Goal: Transaction & Acquisition: Obtain resource

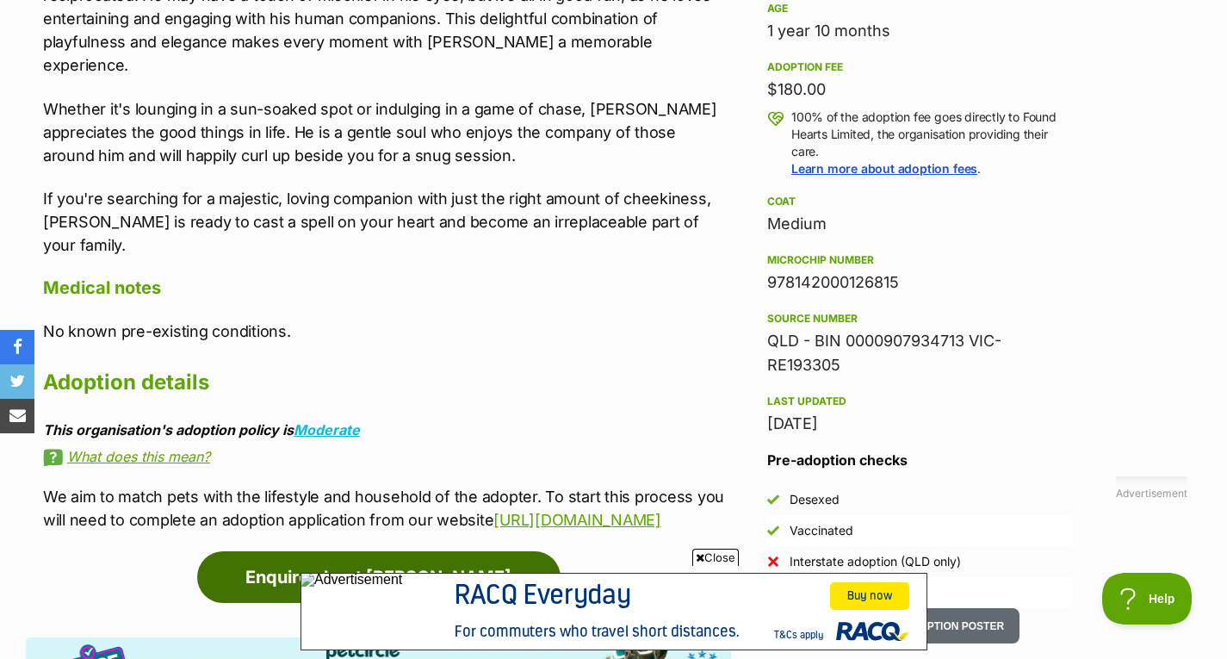
click at [302, 556] on link "Enquire about [PERSON_NAME]" at bounding box center [378, 577] width 363 height 52
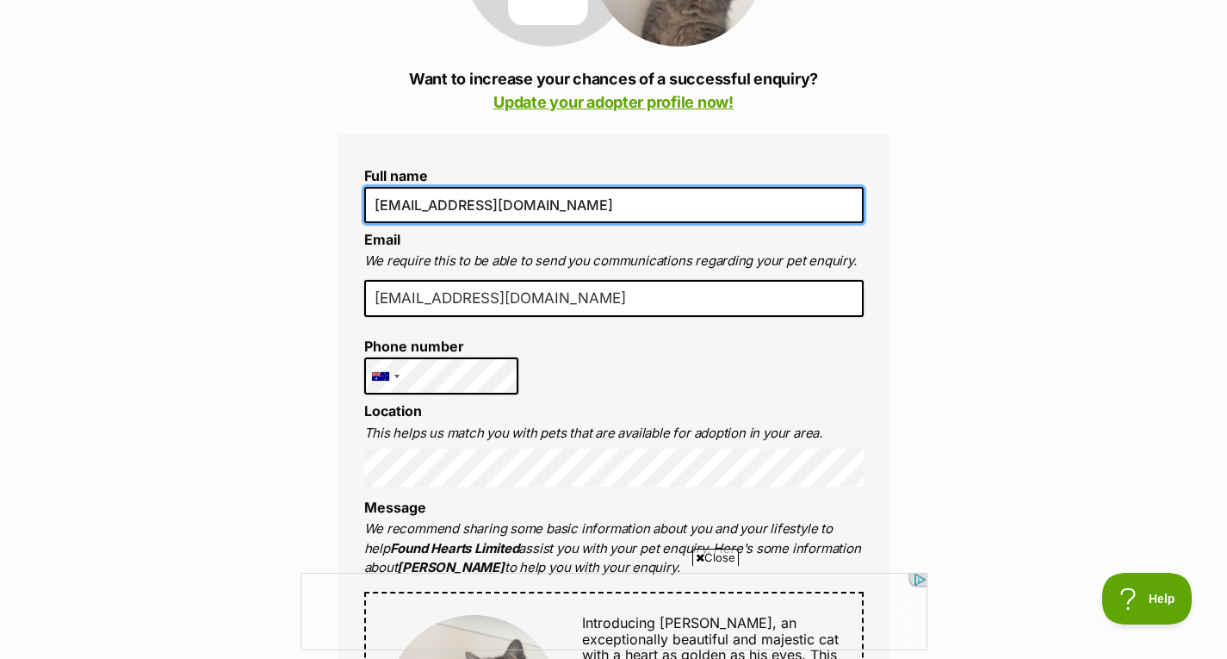
drag, startPoint x: 594, startPoint y: 212, endPoint x: 108, endPoint y: 171, distance: 487.3
type input "s"
type input "Santiago Rojas Bautista"
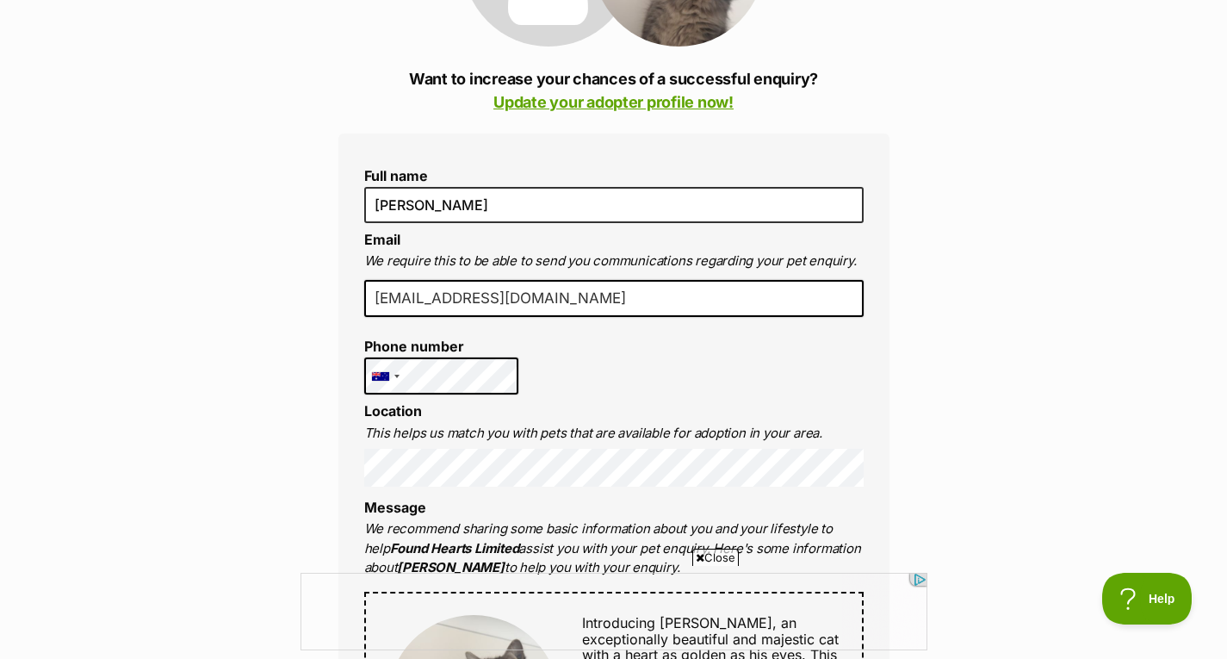
click at [489, 304] on input "[EMAIL_ADDRESS][DOMAIN_NAME]" at bounding box center [613, 299] width 499 height 38
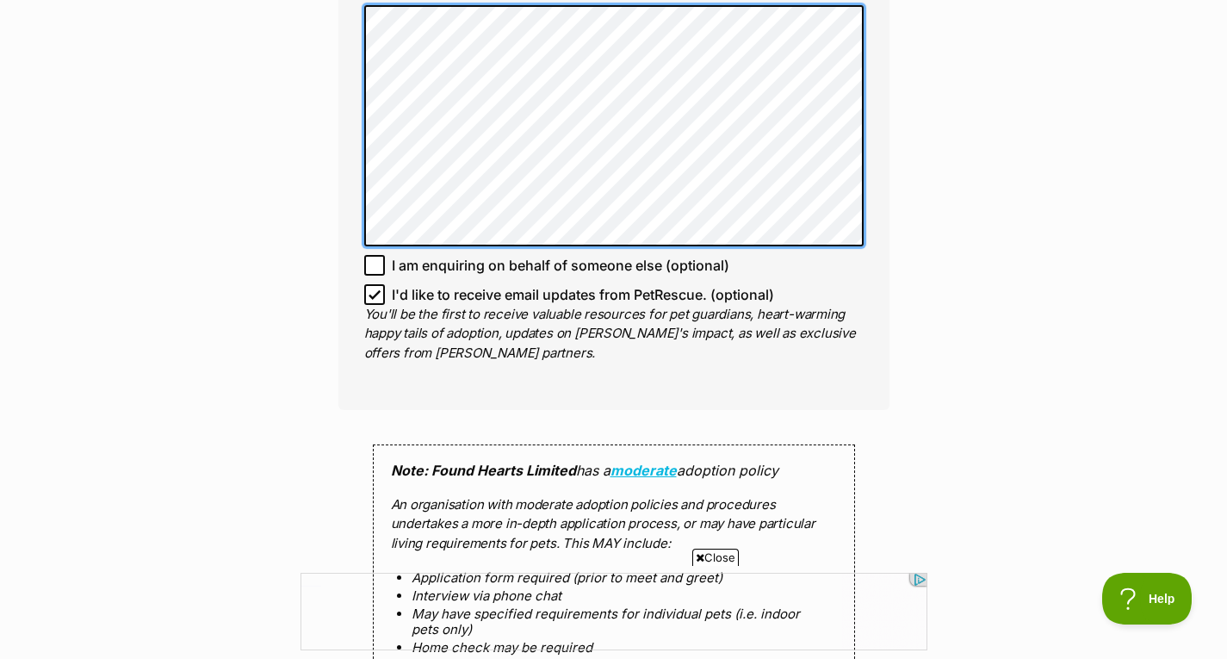
scroll to position [1212, 0]
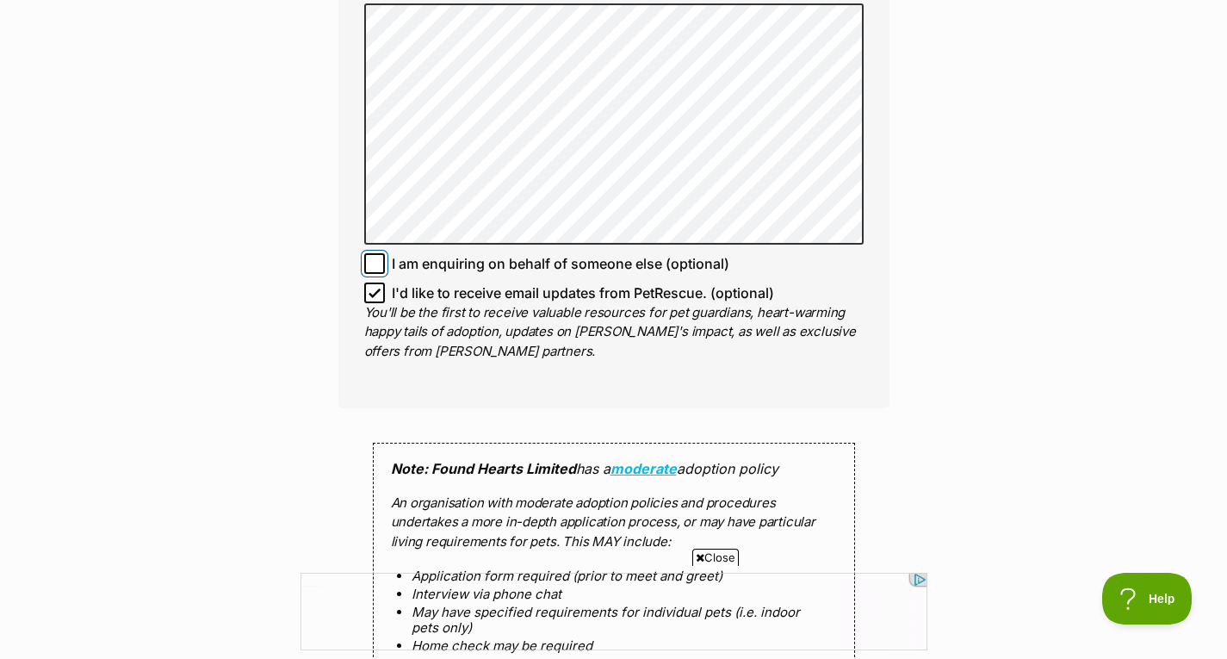
click at [381, 259] on input "I am enquiring on behalf of someone else (optional)" at bounding box center [374, 263] width 21 height 21
checkbox input "true"
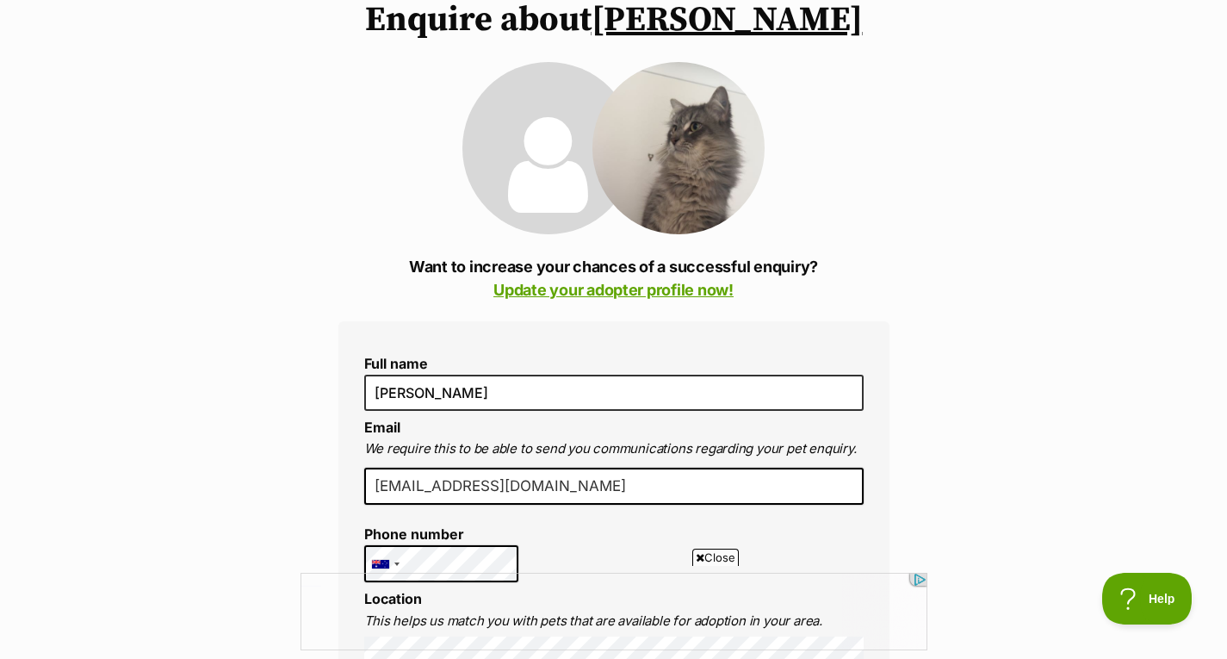
scroll to position [0, 0]
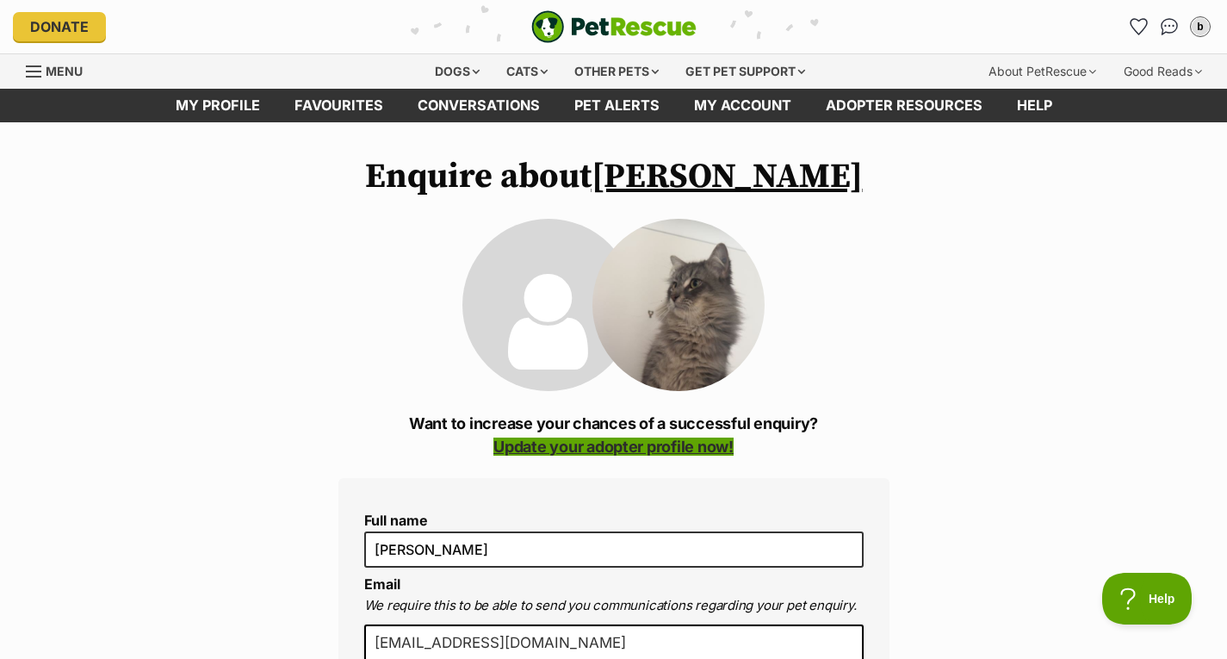
click at [685, 450] on link "Update your adopter profile now!" at bounding box center [613, 446] width 240 height 18
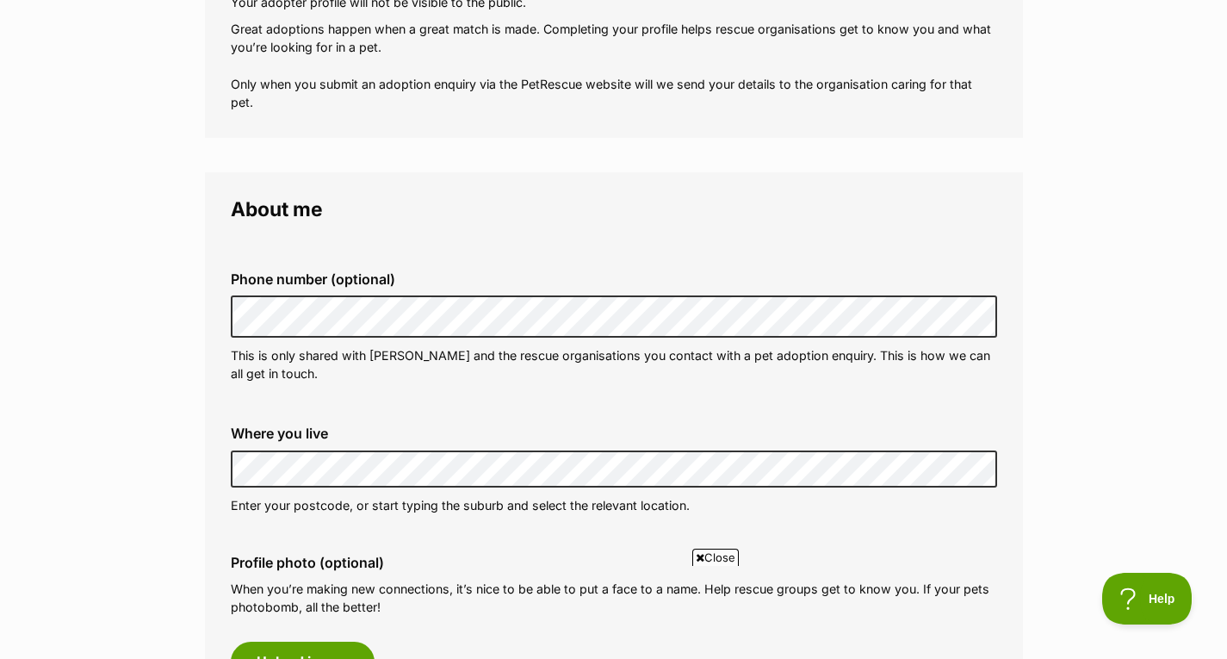
click at [449, 404] on fieldset "Phone number (optional) This is only shared with PetRescue and the rescue organ…" at bounding box center [614, 327] width 766 height 170
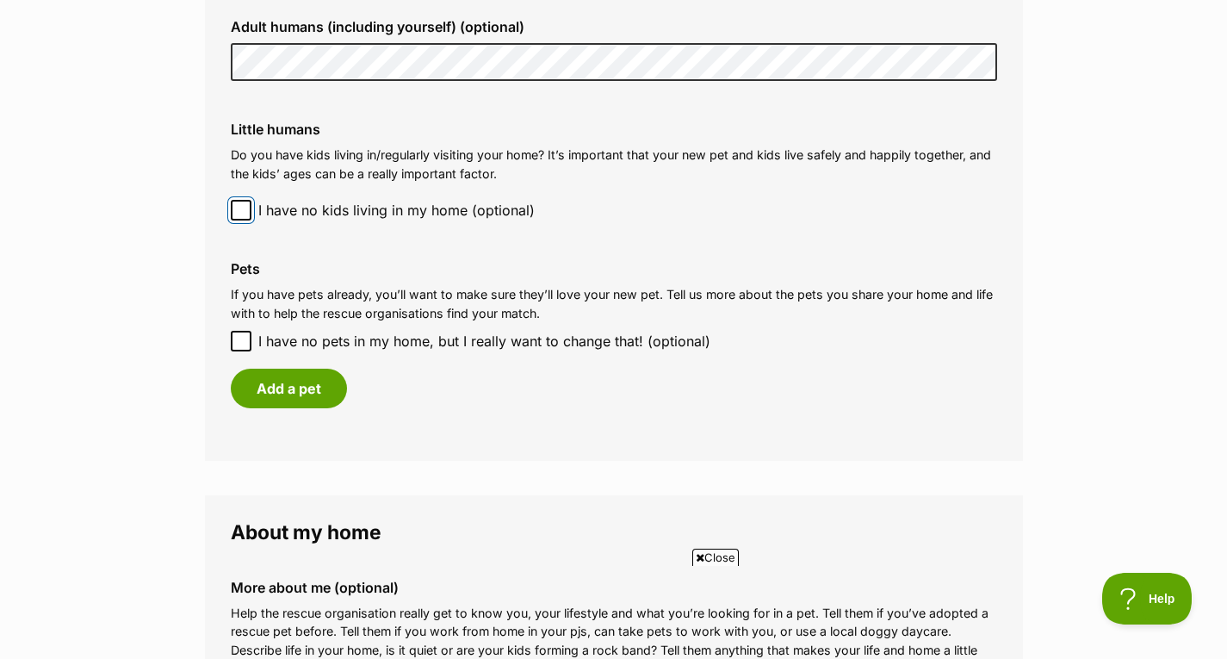
scroll to position [1394, 0]
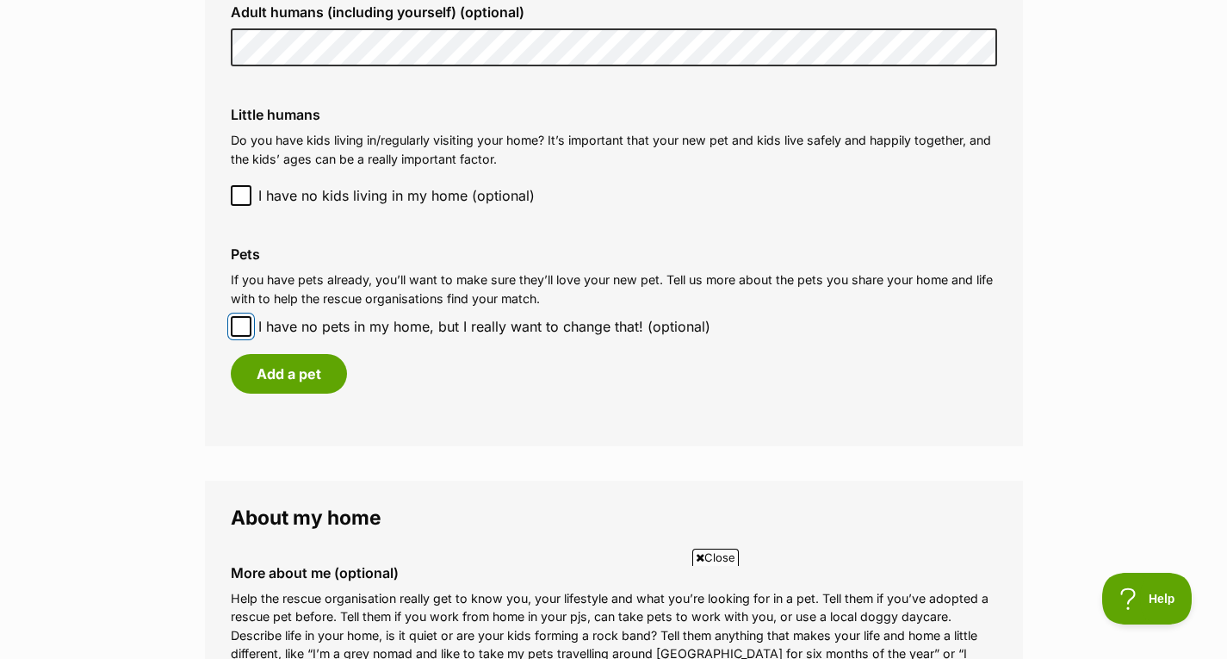
click at [247, 321] on input "I have no pets in my home, but I really want to change that! (optional)" at bounding box center [241, 326] width 21 height 21
checkbox input "true"
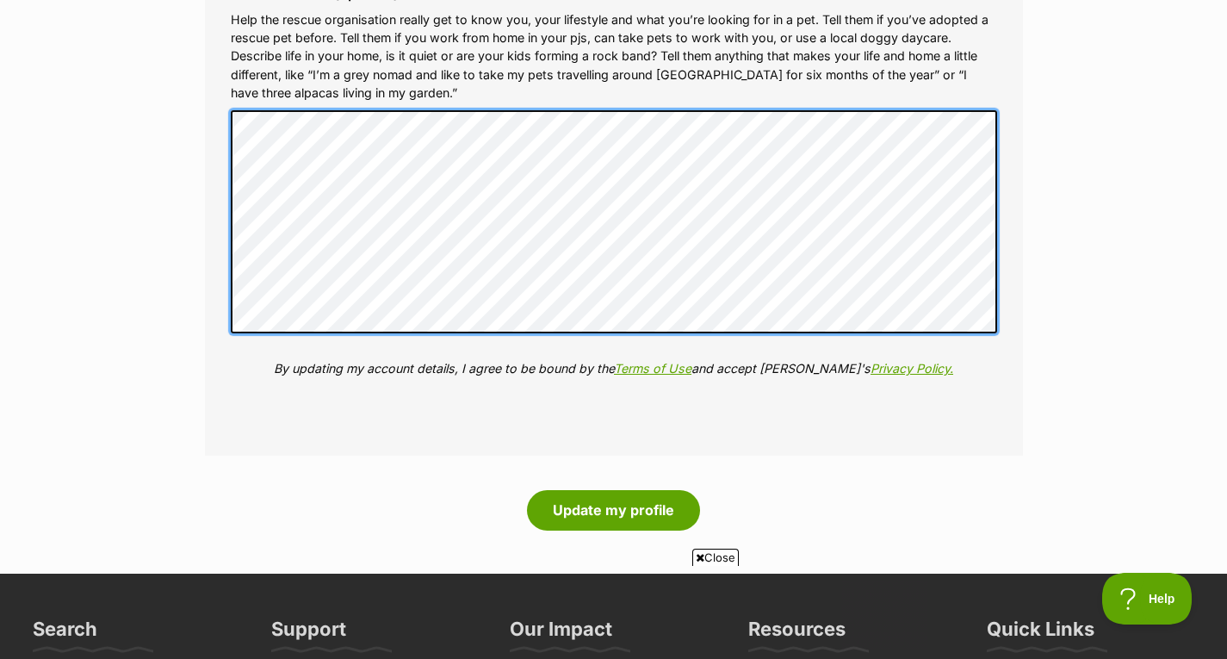
scroll to position [0, 0]
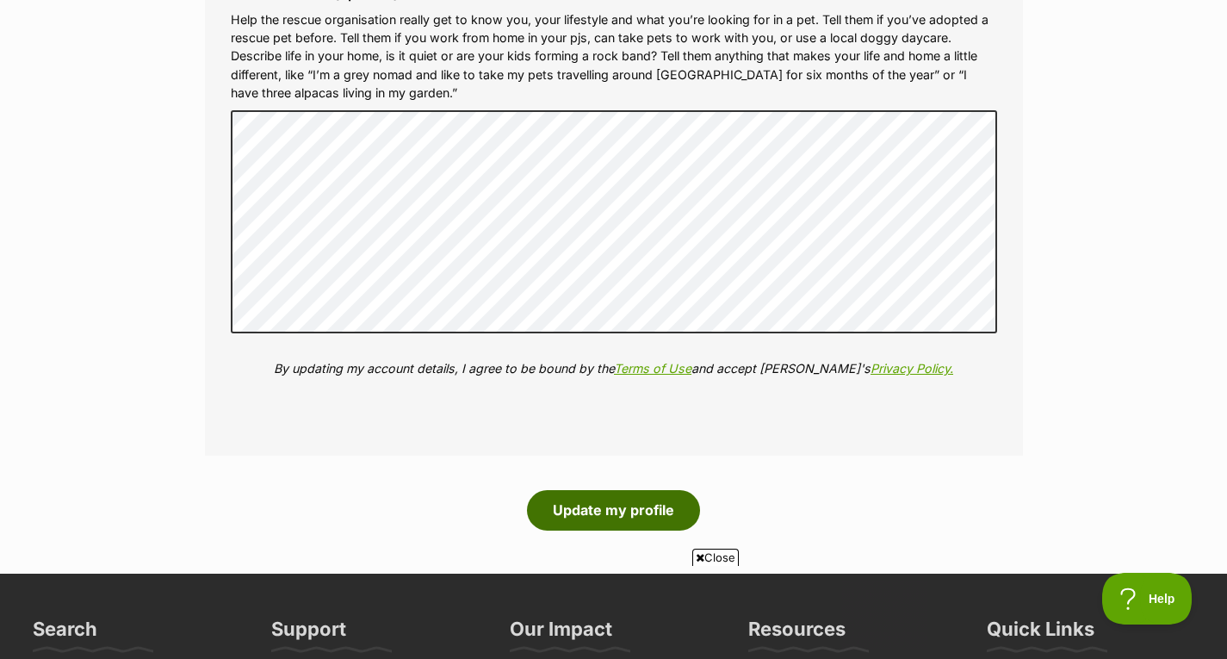
drag, startPoint x: 644, startPoint y: 488, endPoint x: 635, endPoint y: 511, distance: 24.3
click at [635, 511] on button "Update my profile" at bounding box center [613, 510] width 173 height 40
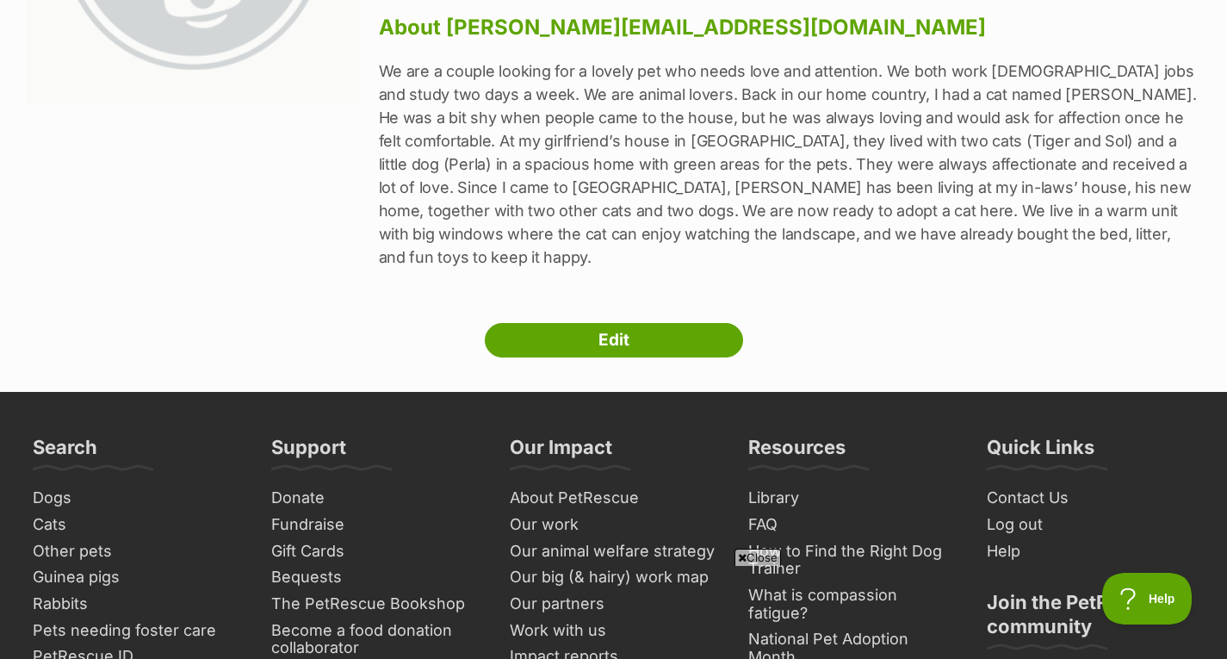
scroll to position [387, 0]
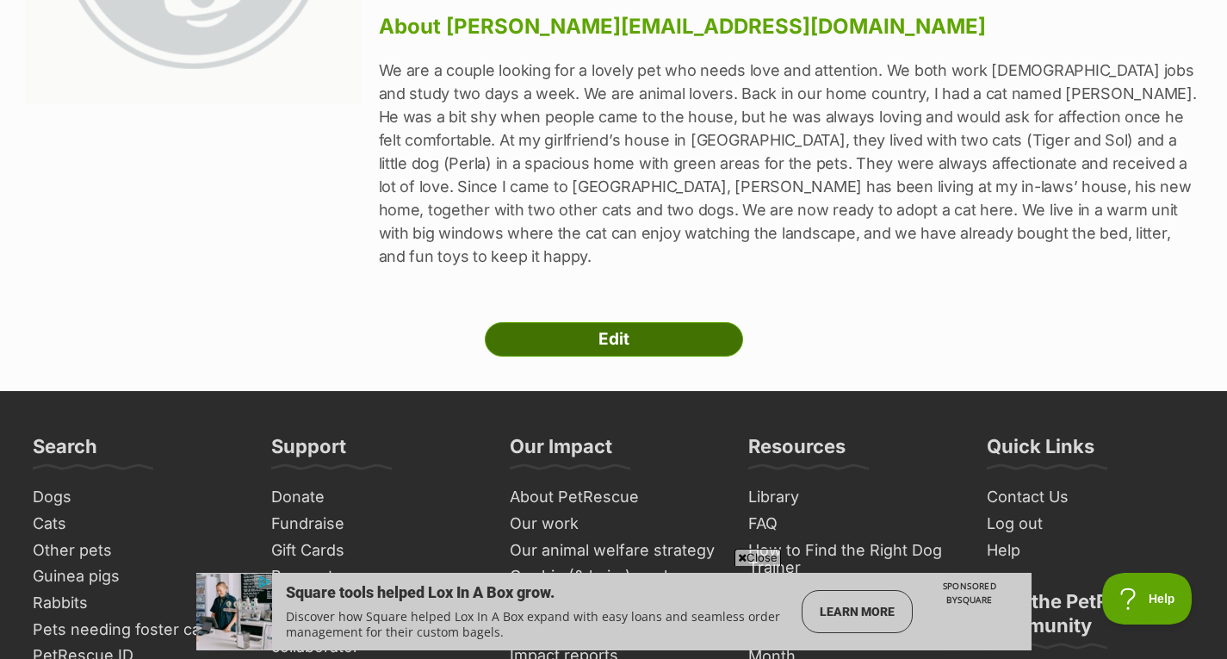
click at [643, 322] on link "Edit" at bounding box center [614, 339] width 258 height 34
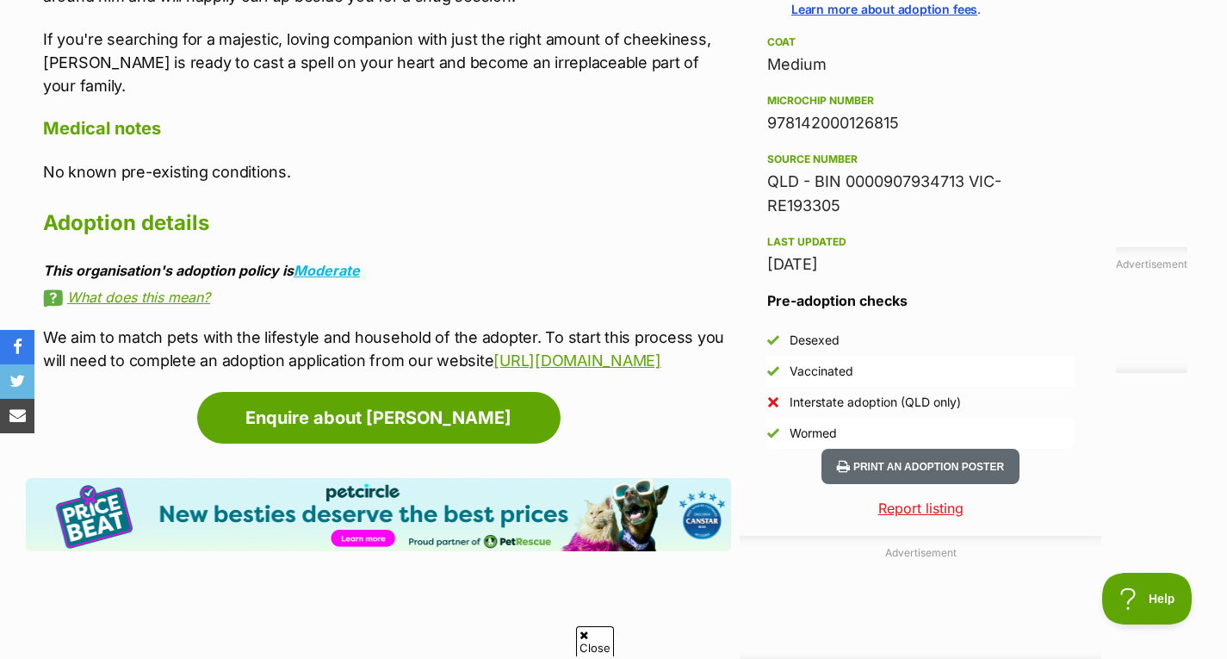
scroll to position [1374, 0]
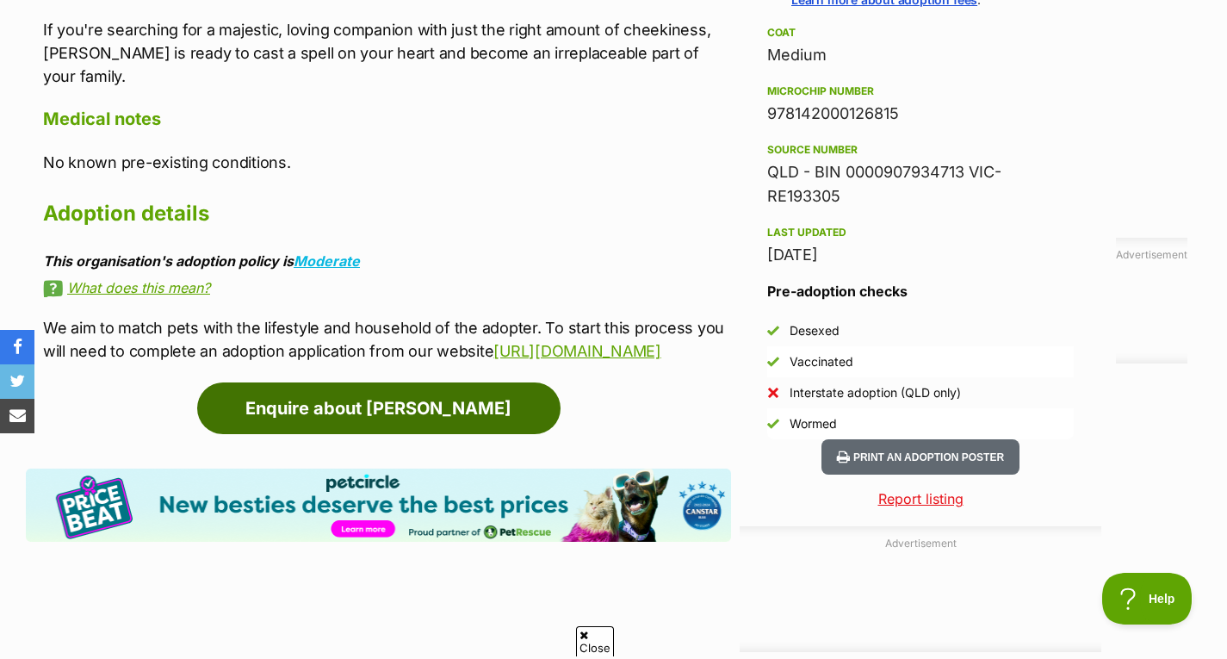
click at [449, 382] on link "Enquire about [PERSON_NAME]" at bounding box center [378, 408] width 363 height 52
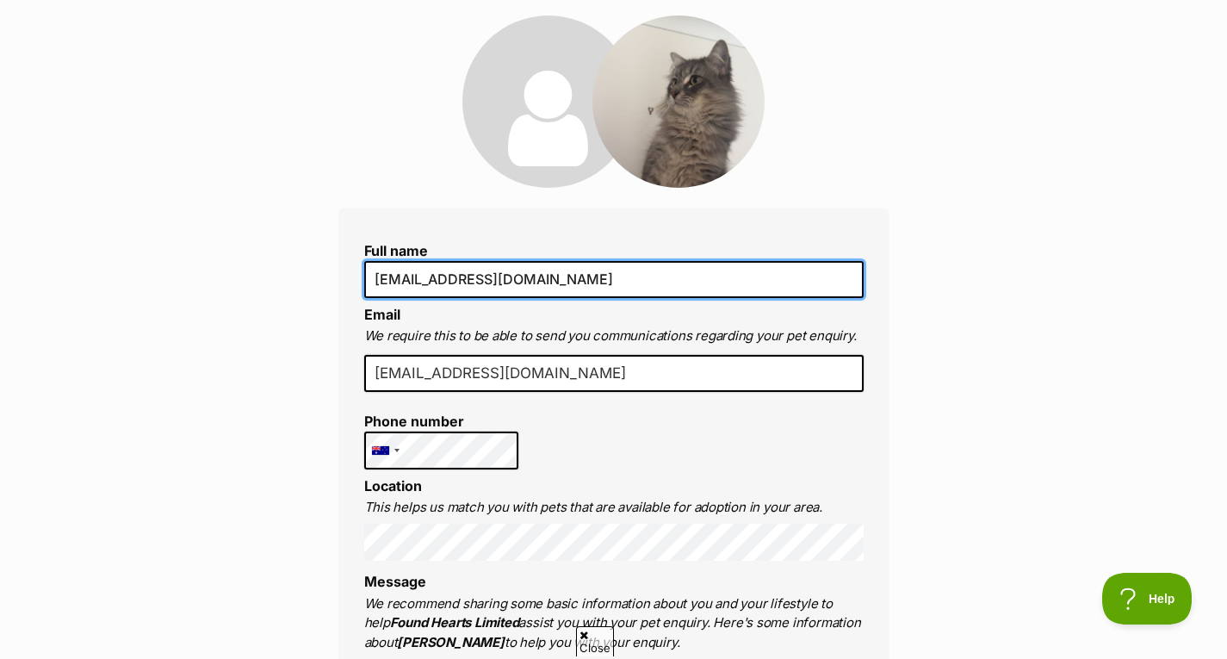
drag, startPoint x: 598, startPoint y: 282, endPoint x: 270, endPoint y: 313, distance: 328.7
type input "Santiago Rojas Bautista"
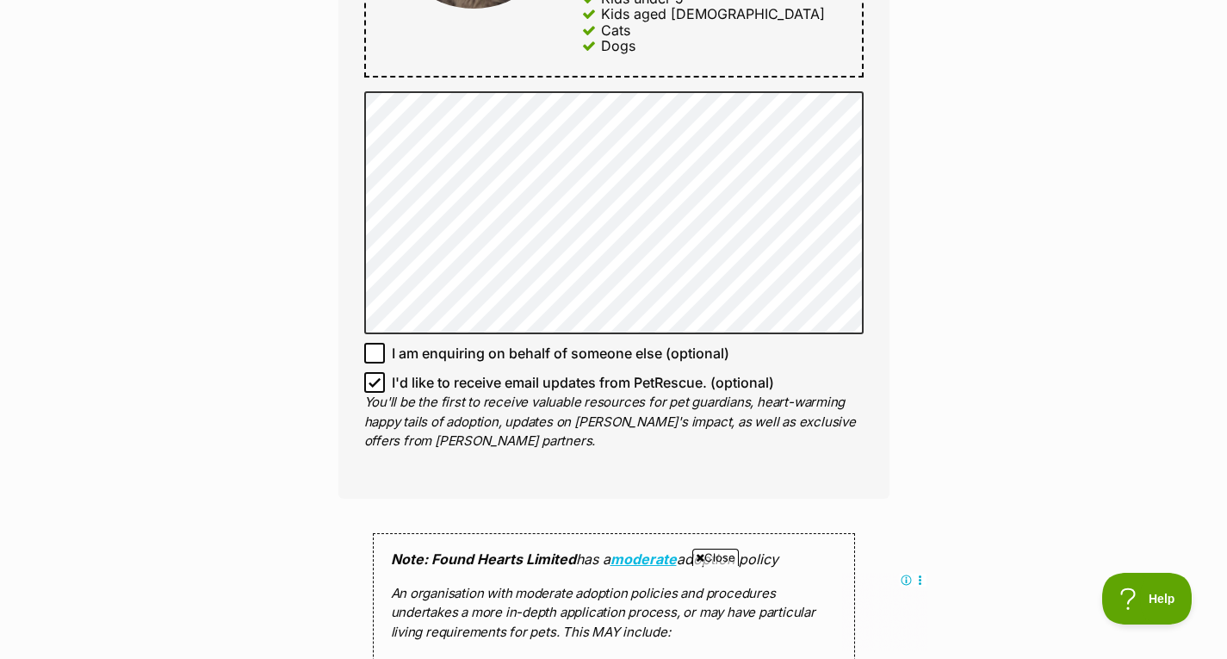
scroll to position [1057, 0]
click at [375, 350] on icon at bounding box center [375, 352] width 12 height 12
click at [375, 350] on input "I am enquiring on behalf of someone else (optional)" at bounding box center [374, 352] width 21 height 21
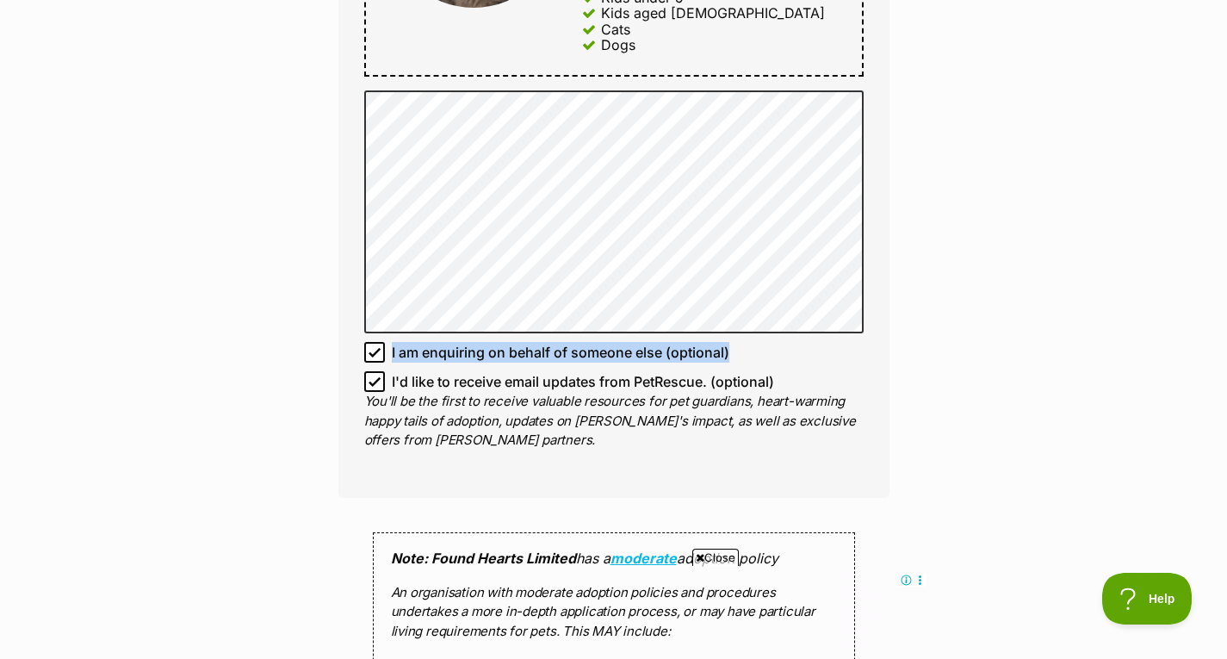
drag, startPoint x: 749, startPoint y: 358, endPoint x: 387, endPoint y: 357, distance: 361.6
click at [387, 357] on label "I am enquiring on behalf of someone else (optional)" at bounding box center [613, 352] width 499 height 21
copy span "I am enquiring on behalf of someone else (optional)"
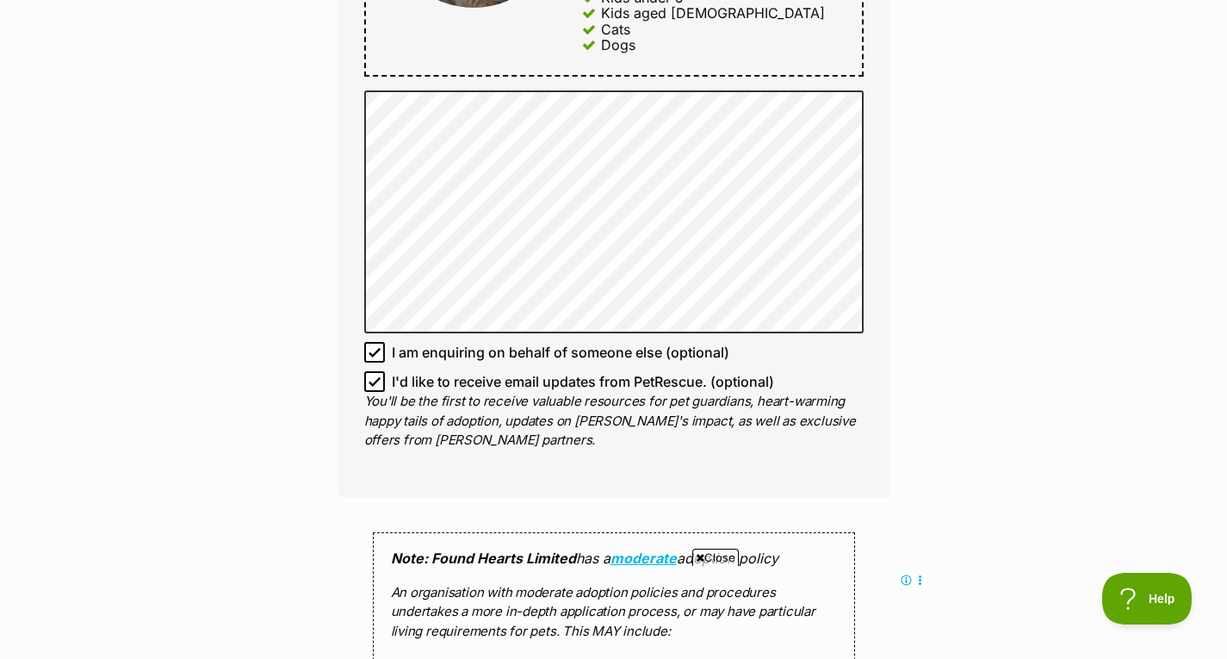
click at [379, 357] on icon at bounding box center [375, 352] width 12 height 12
click at [379, 357] on input "I am enquiring on behalf of someone else (optional)" at bounding box center [374, 352] width 21 height 21
checkbox input "false"
click at [1036, 299] on div "Enquire about Harry potter Full name Santiago Rojas Bautista Email We require t…" at bounding box center [613, 190] width 1227 height 2182
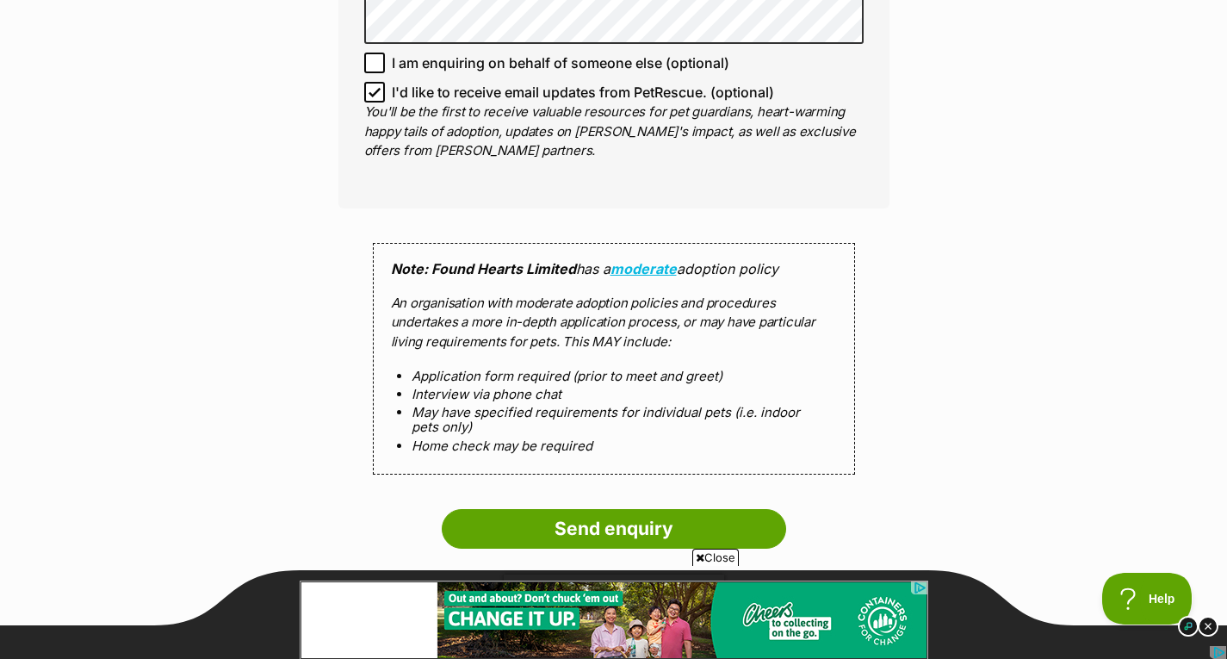
scroll to position [0, 0]
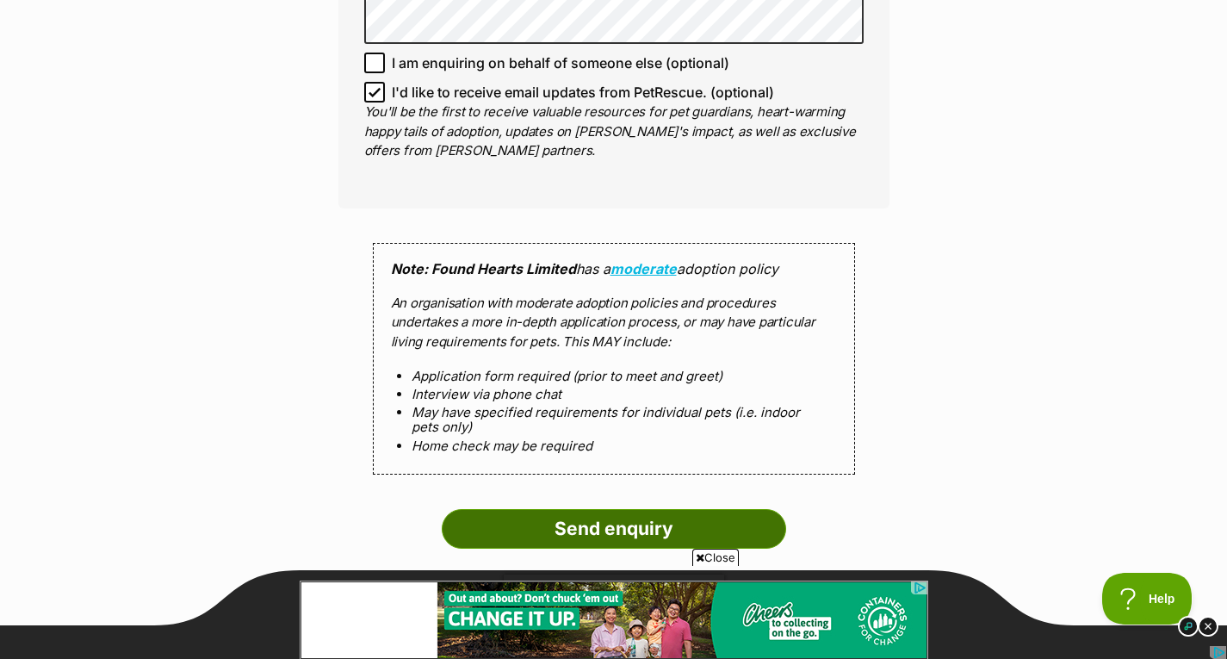
click at [592, 533] on input "Send enquiry" at bounding box center [614, 529] width 344 height 40
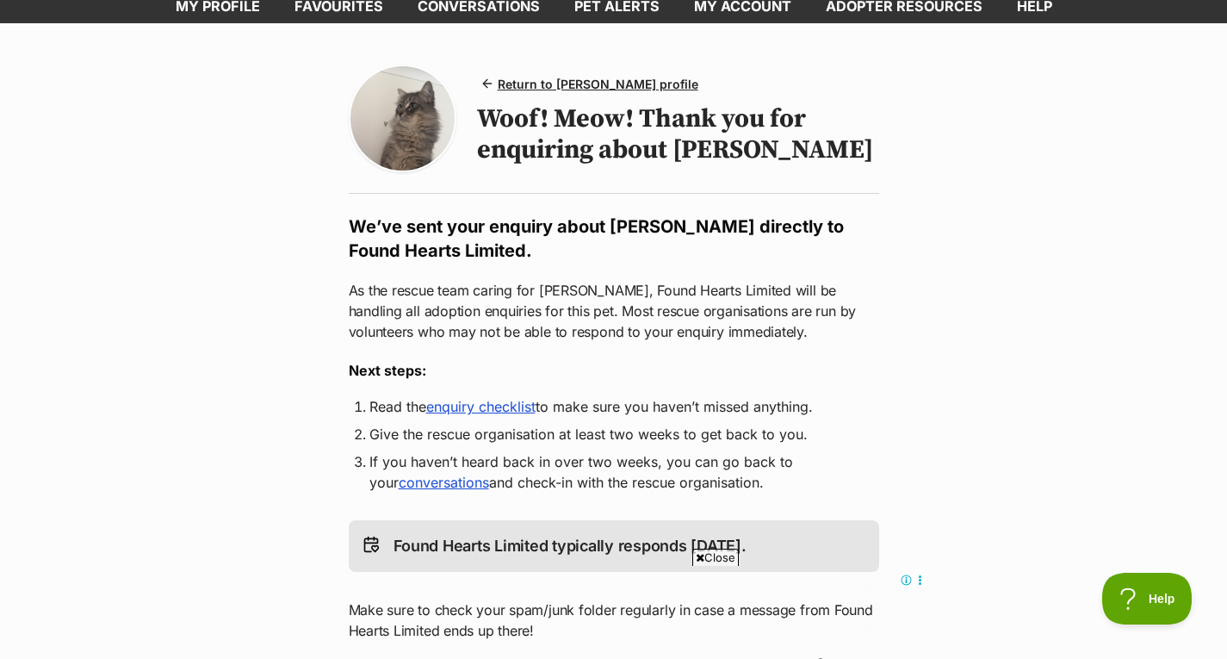
scroll to position [100, 0]
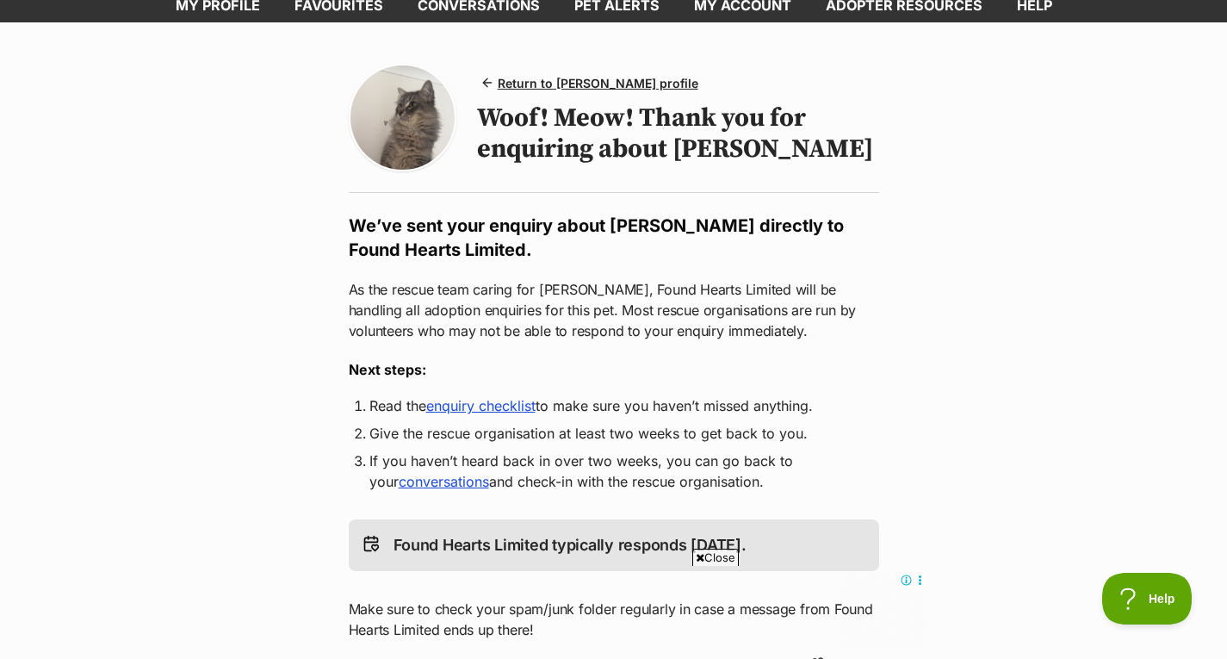
click at [505, 404] on link "enquiry checklist" at bounding box center [480, 405] width 109 height 17
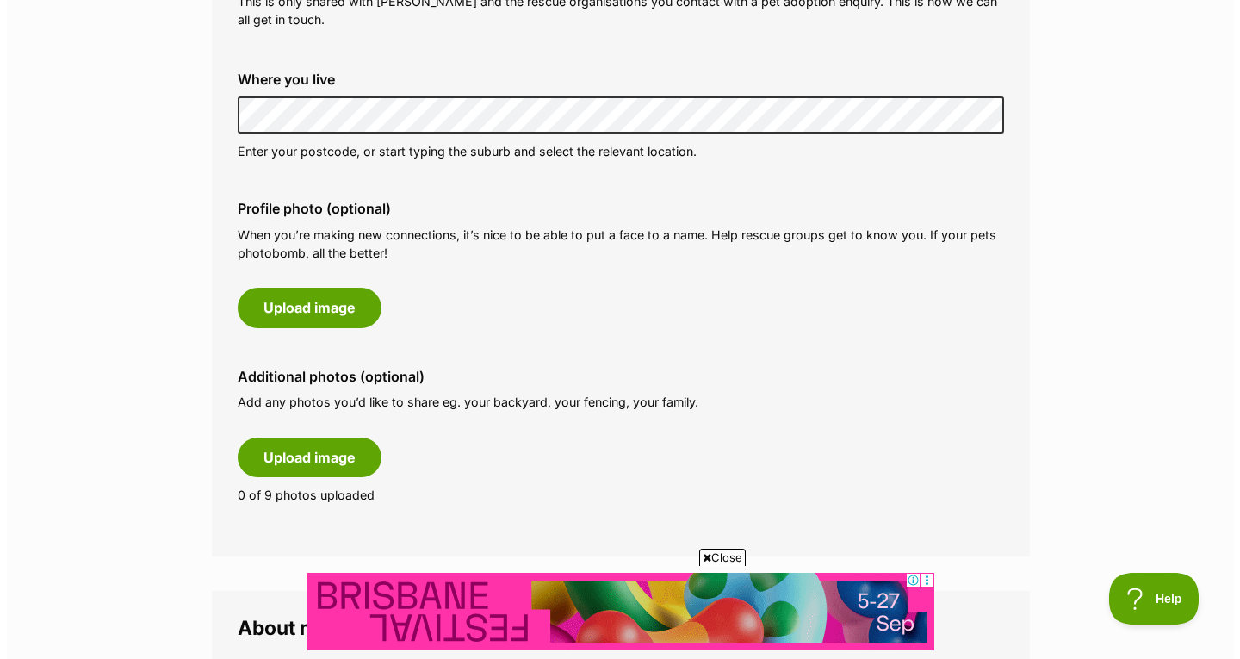
scroll to position [685, 0]
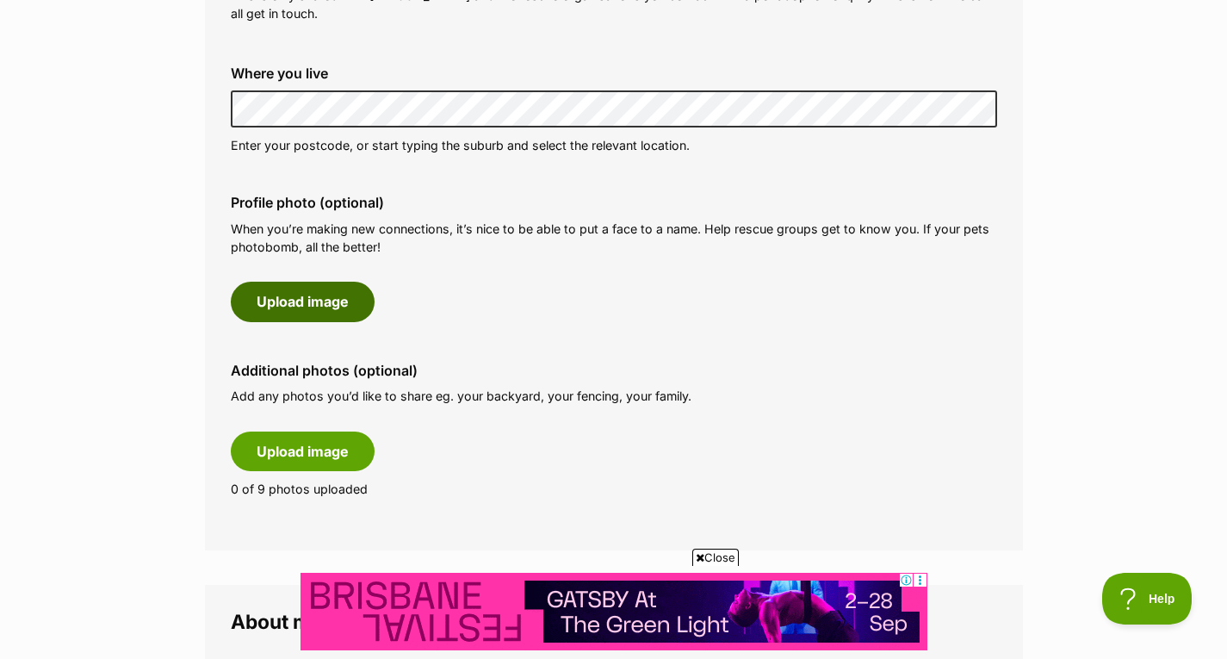
click at [338, 289] on button "Upload image" at bounding box center [303, 302] width 144 height 40
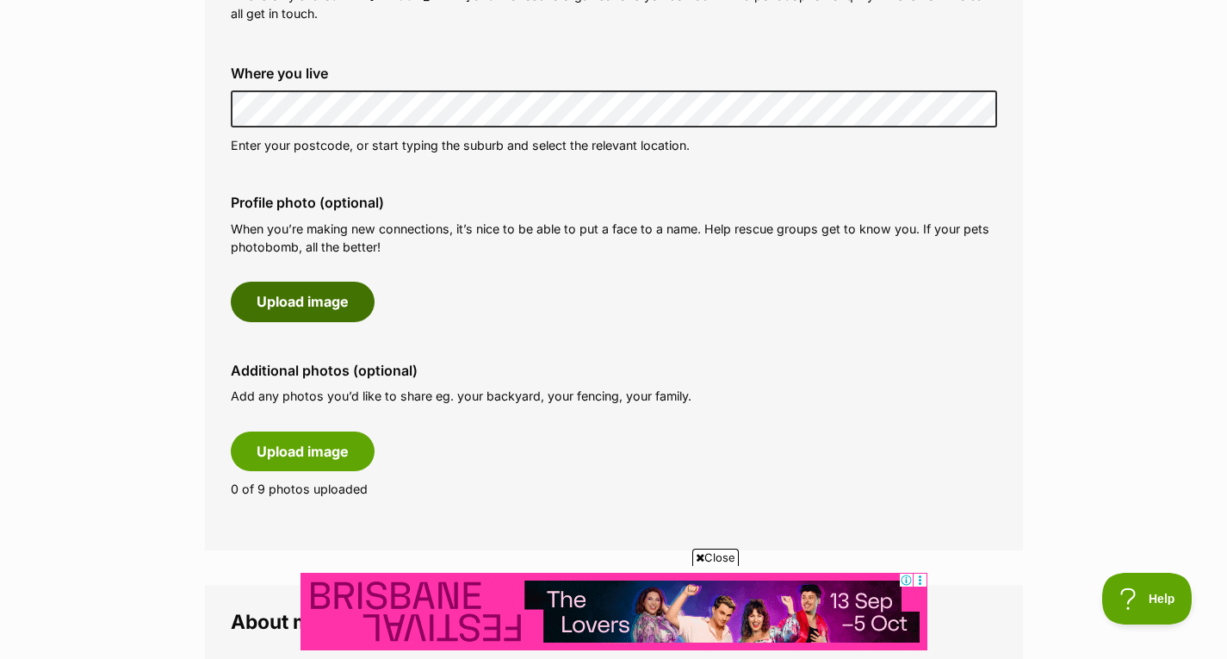
click at [350, 301] on button "Upload image" at bounding box center [303, 302] width 144 height 40
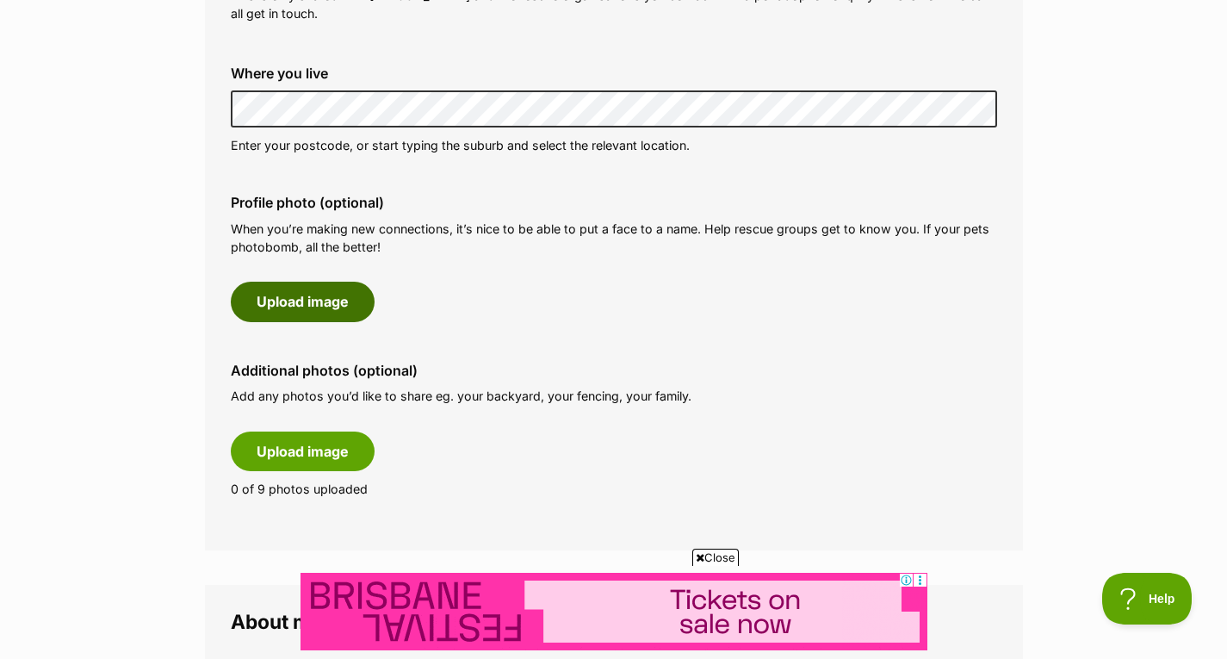
click at [350, 301] on button "Upload image" at bounding box center [303, 302] width 144 height 40
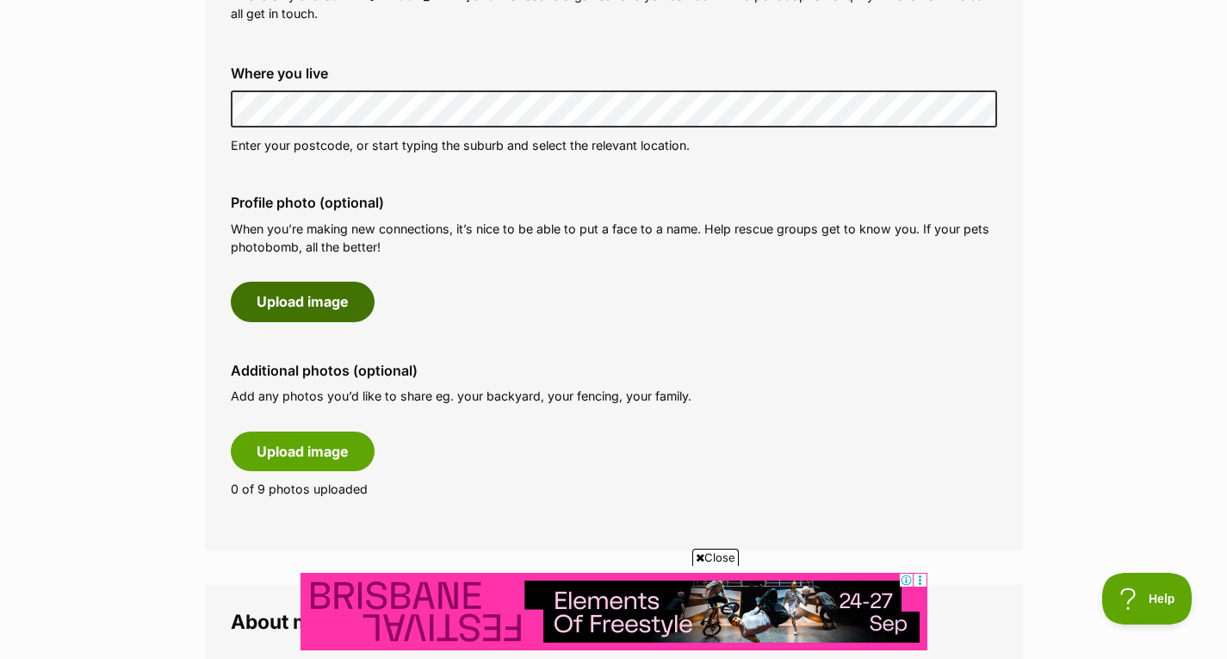
click at [350, 301] on button "Upload image" at bounding box center [303, 302] width 144 height 40
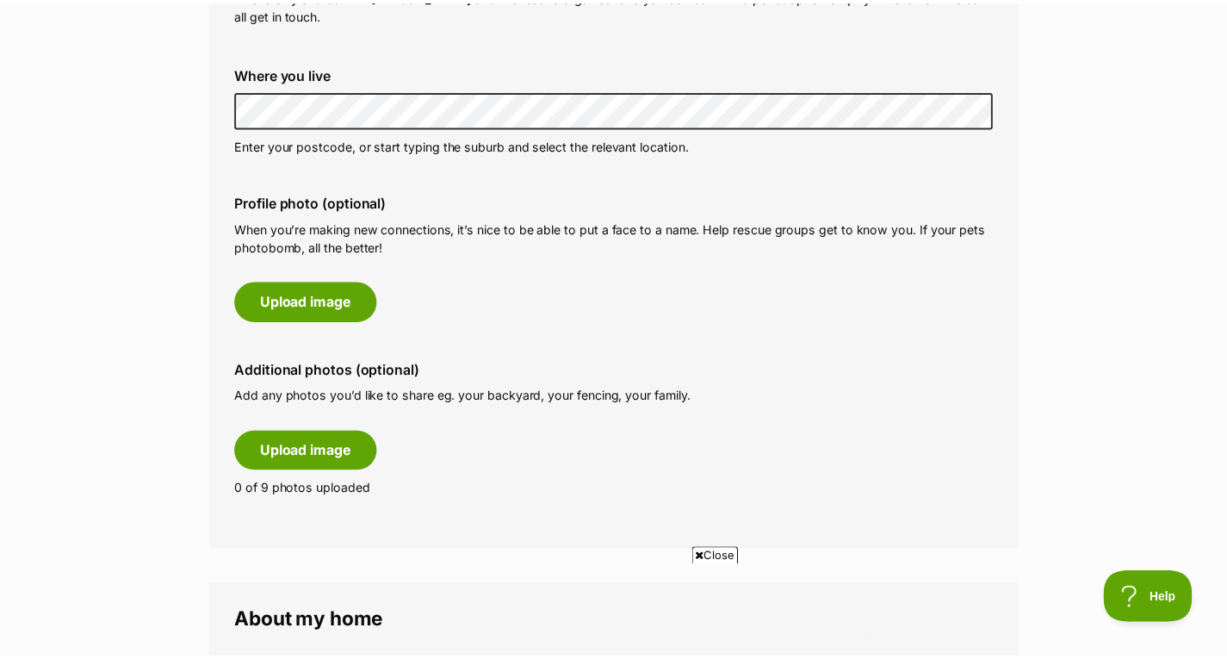
scroll to position [0, 0]
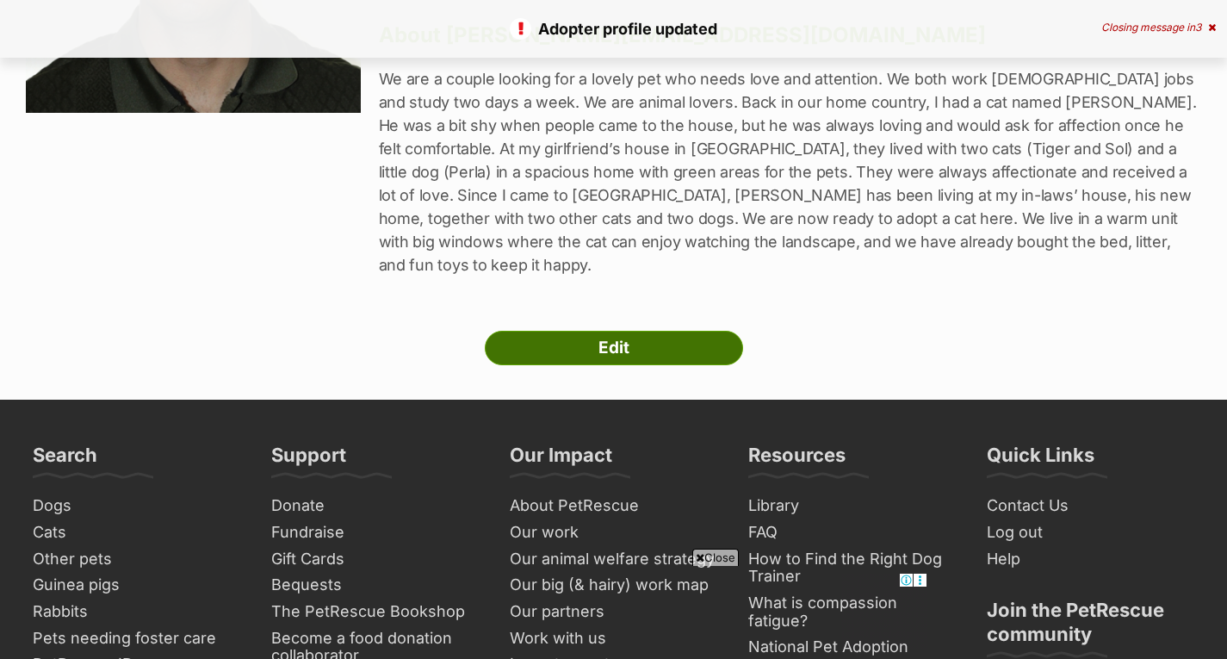
click at [530, 331] on link "Edit" at bounding box center [614, 348] width 258 height 34
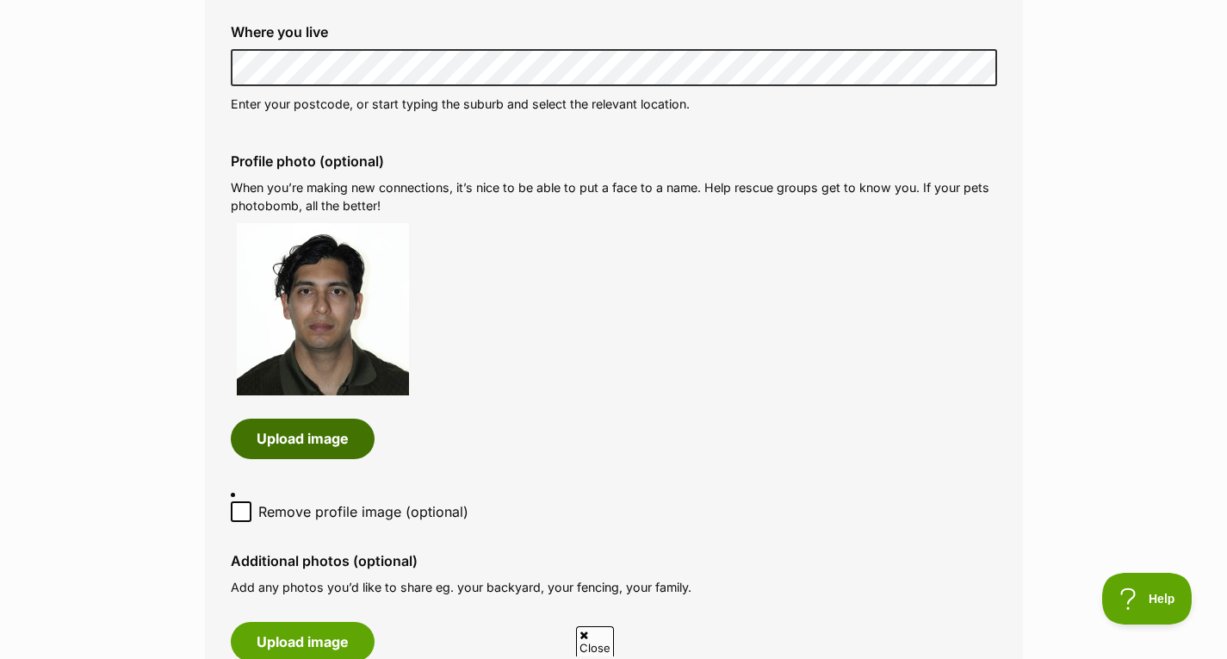
click at [320, 452] on button "Upload image" at bounding box center [303, 438] width 144 height 40
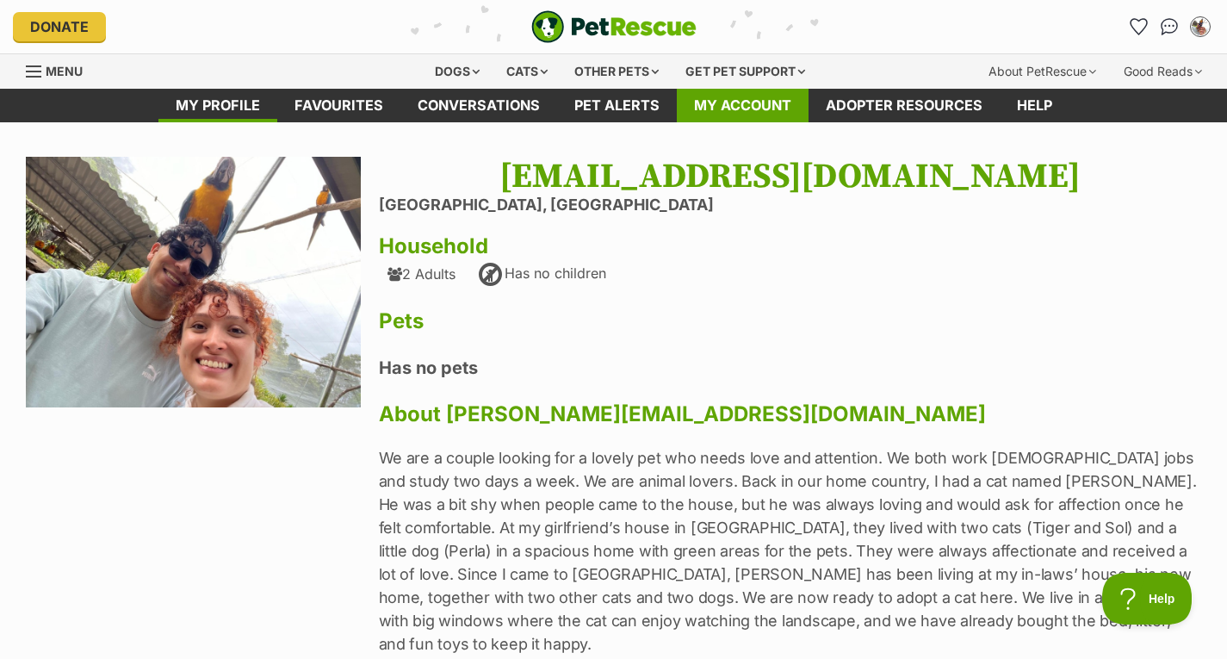
click at [677, 96] on link "My account" at bounding box center [743, 106] width 132 height 34
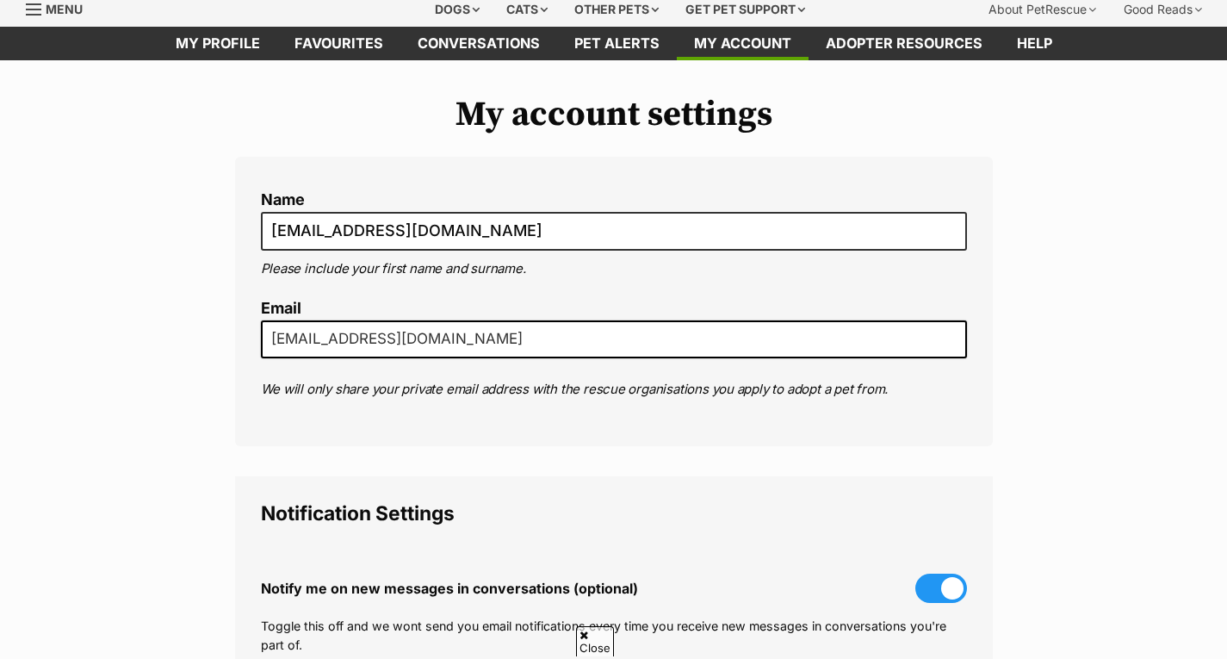
scroll to position [64, 0]
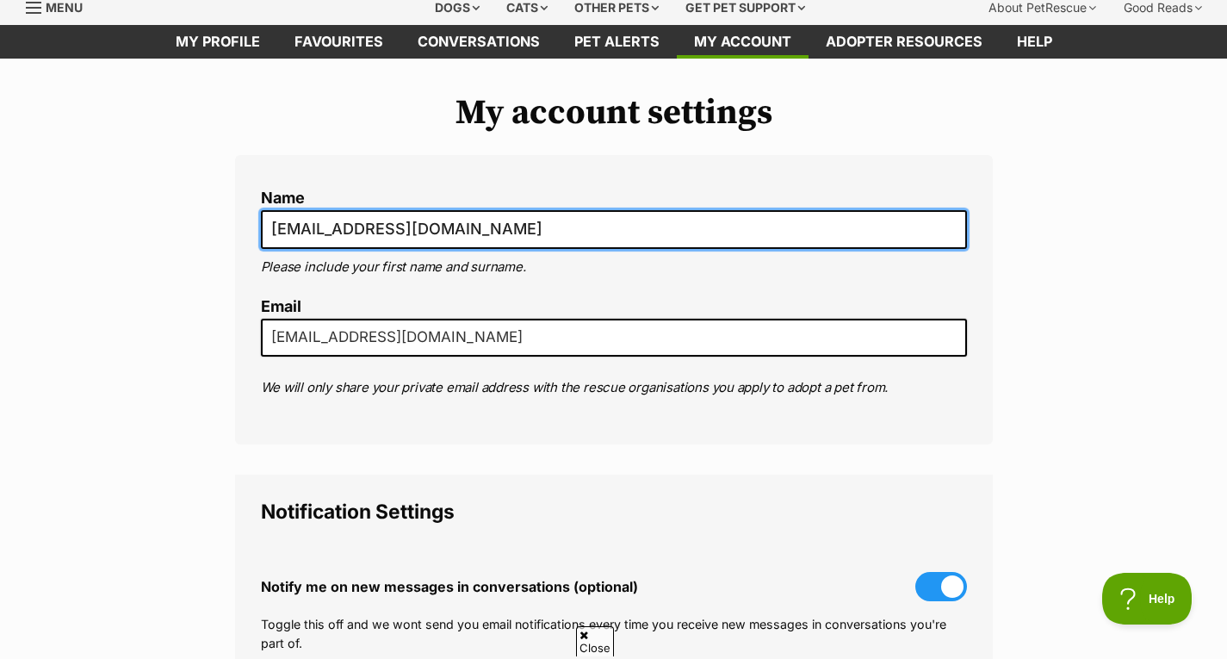
drag, startPoint x: 561, startPoint y: 226, endPoint x: 191, endPoint y: 282, distance: 374.6
click at [191, 282] on div "My account settings Name [PERSON_NAME][EMAIL_ADDRESS][DOMAIN_NAME] Please inclu…" at bounding box center [613, 601] width 1227 height 1017
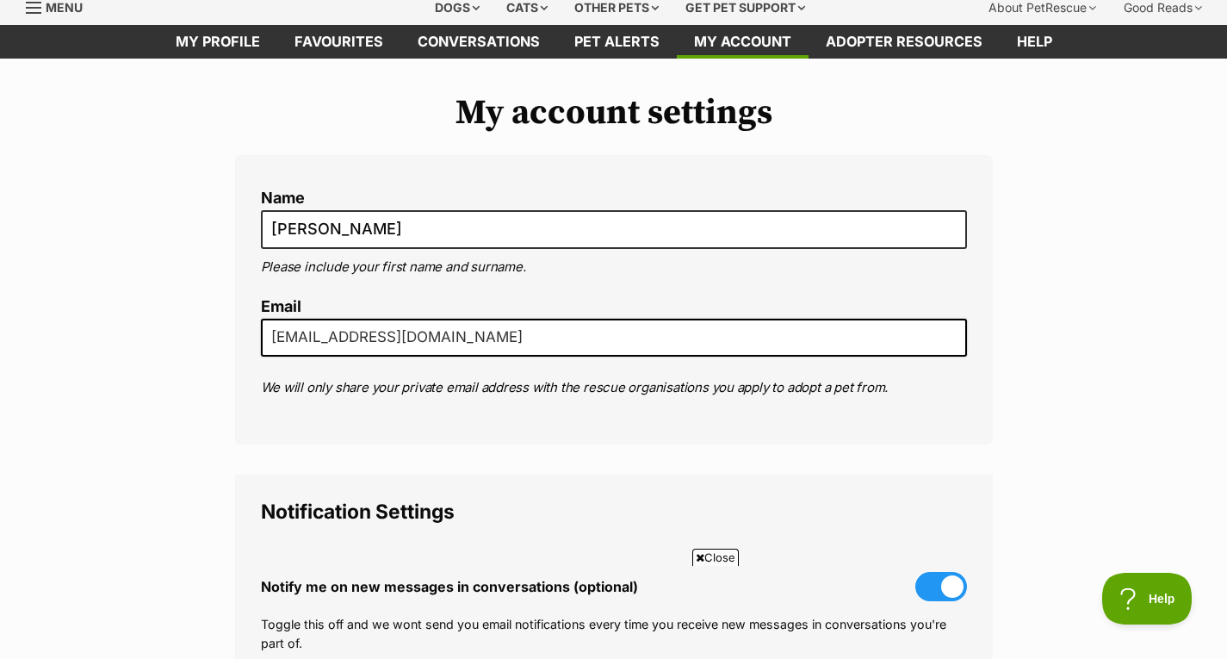
scroll to position [0, 0]
click at [114, 257] on div "My account settings Name Santiago Please include your first name and surname. E…" at bounding box center [613, 601] width 1227 height 1017
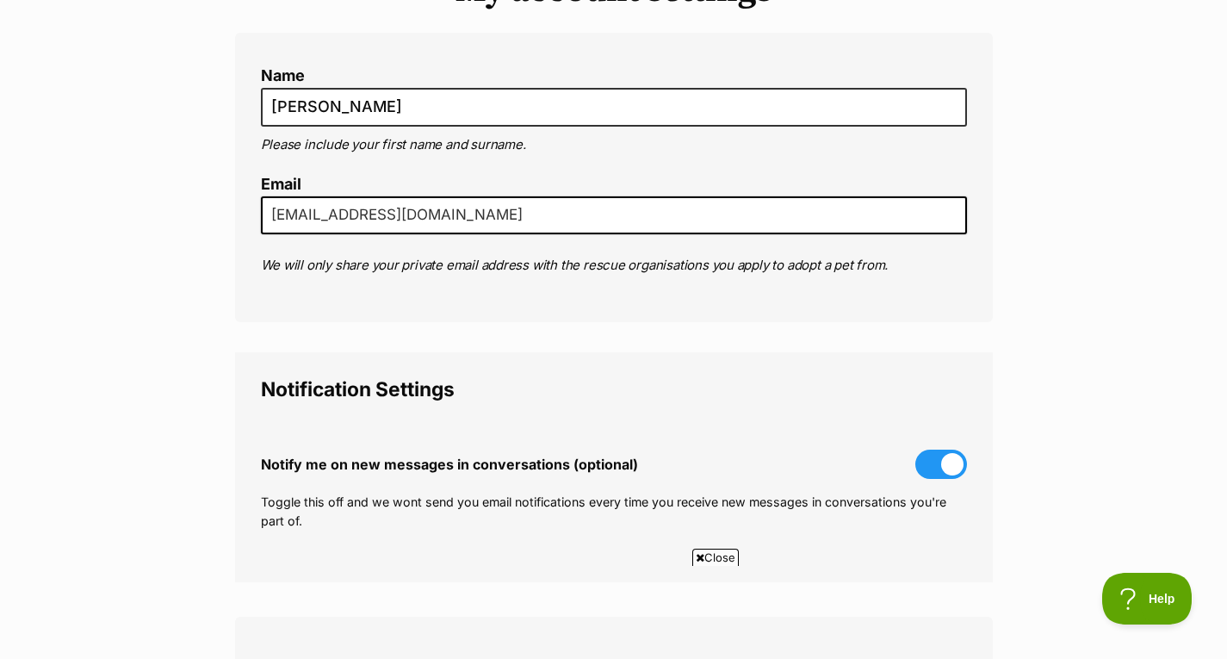
scroll to position [187, 0]
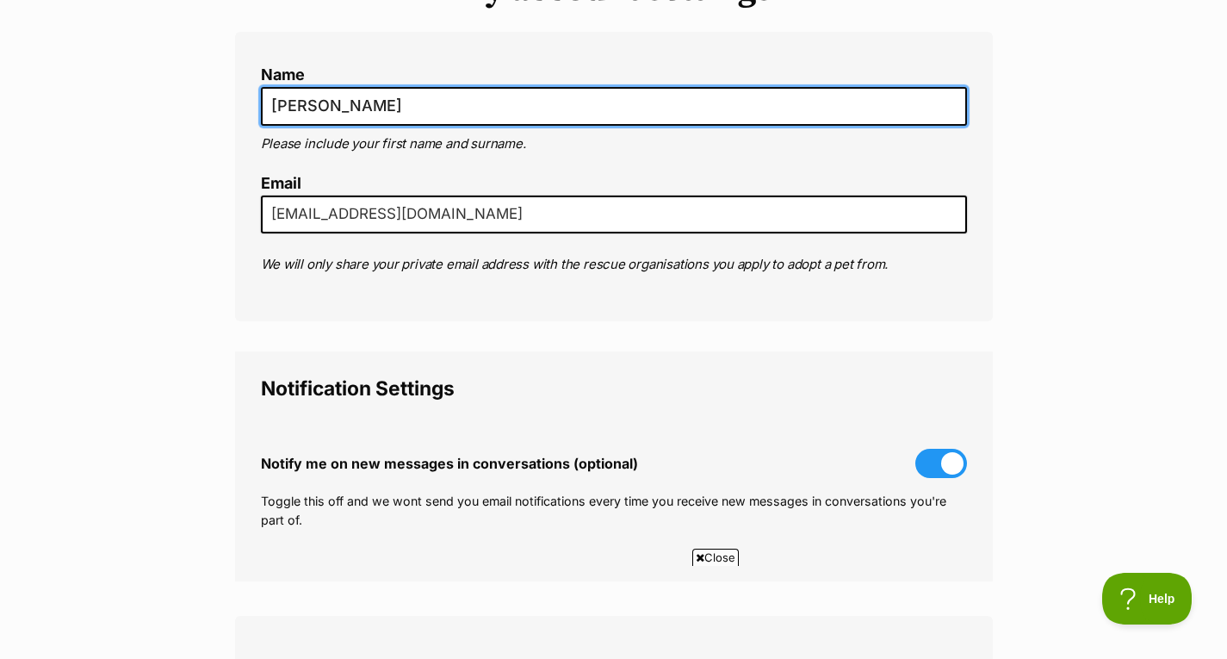
click at [401, 106] on input "Santiago" at bounding box center [614, 106] width 706 height 39
type input "Santiago Rojas"
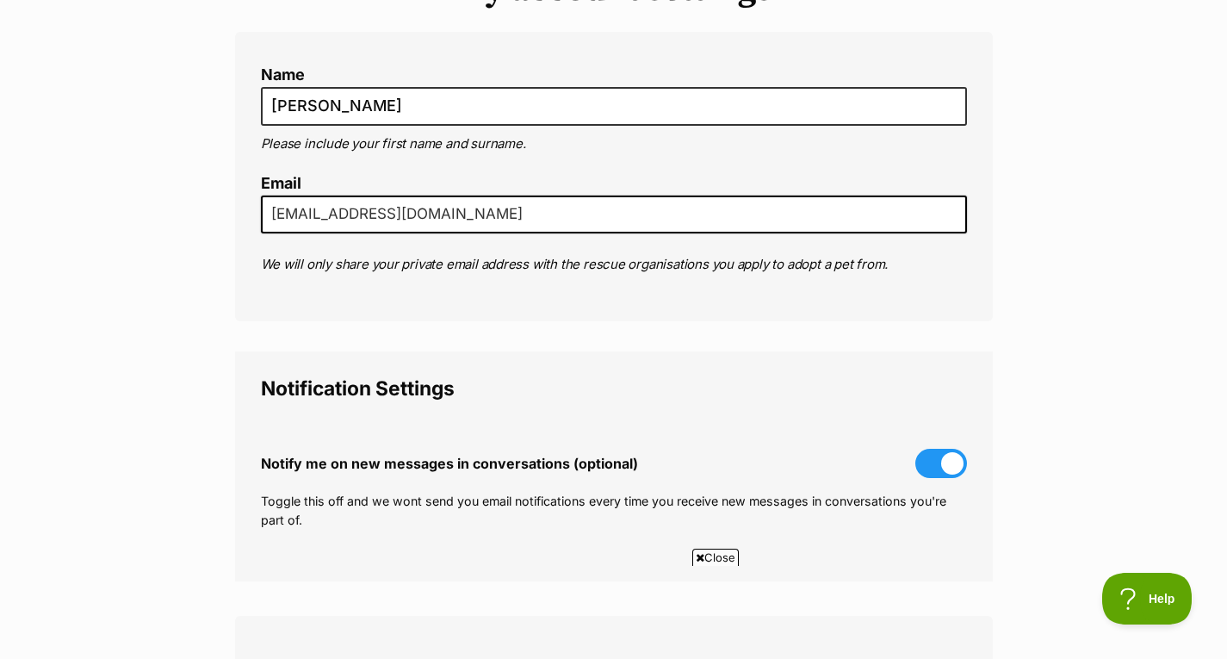
click at [97, 214] on div "My account settings Name Santiago Rojas Please include your first name and surn…" at bounding box center [613, 478] width 1227 height 1017
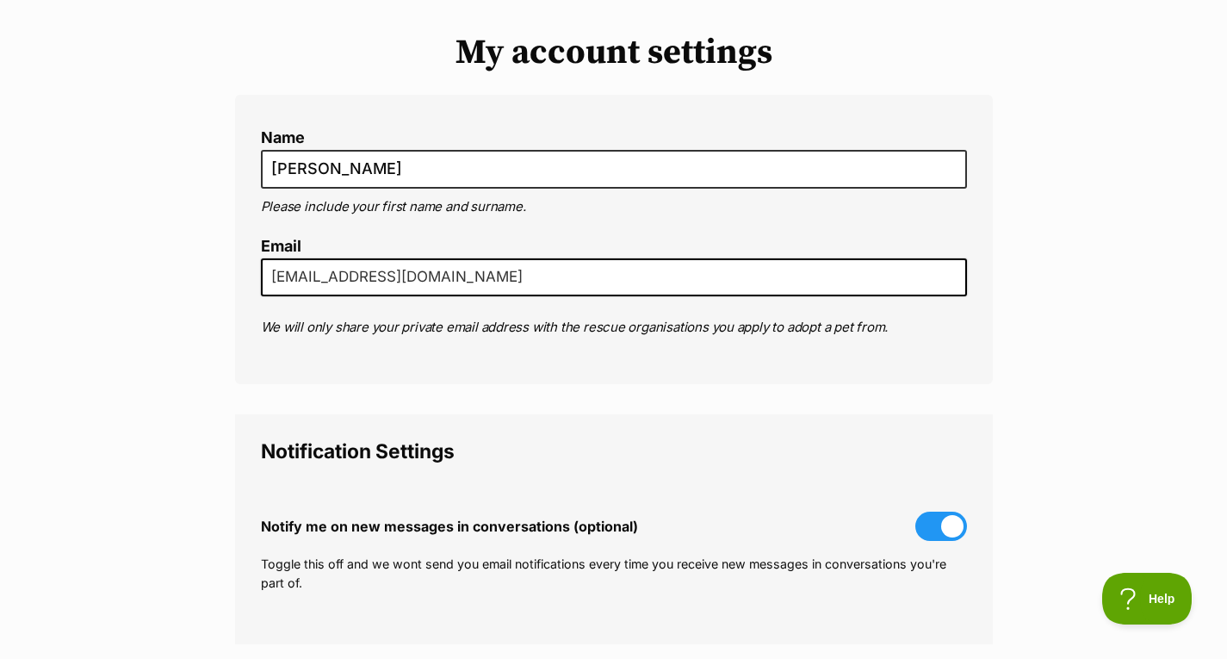
scroll to position [0, 0]
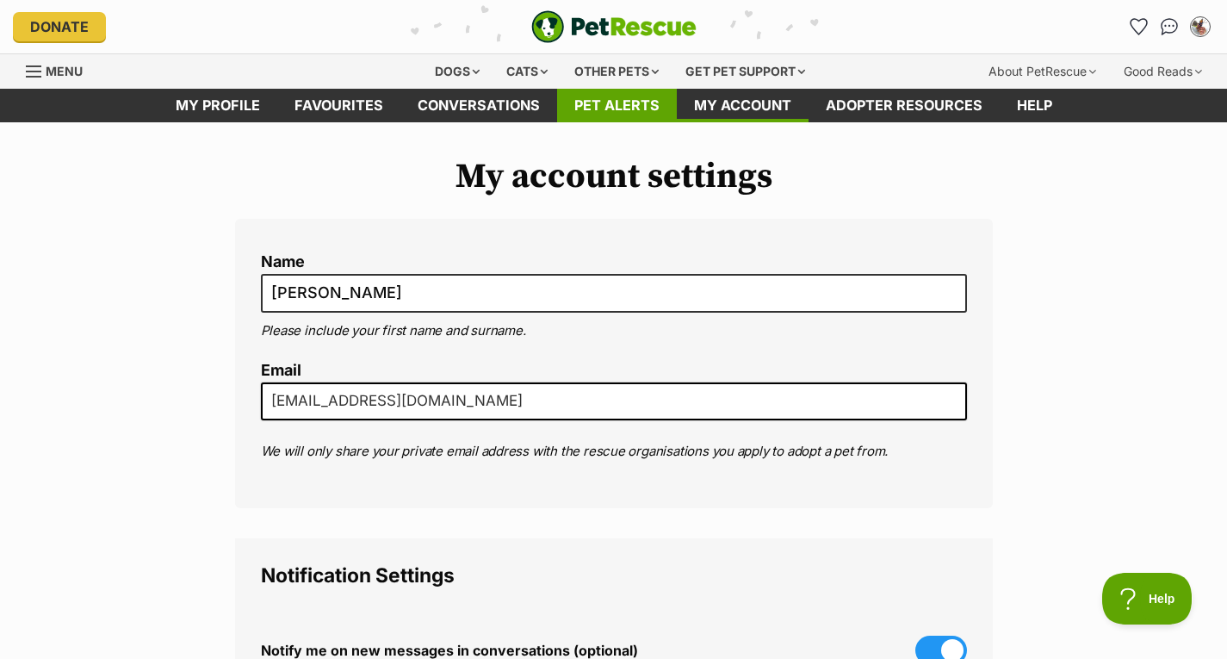
click at [633, 119] on link "Pet alerts" at bounding box center [617, 106] width 120 height 34
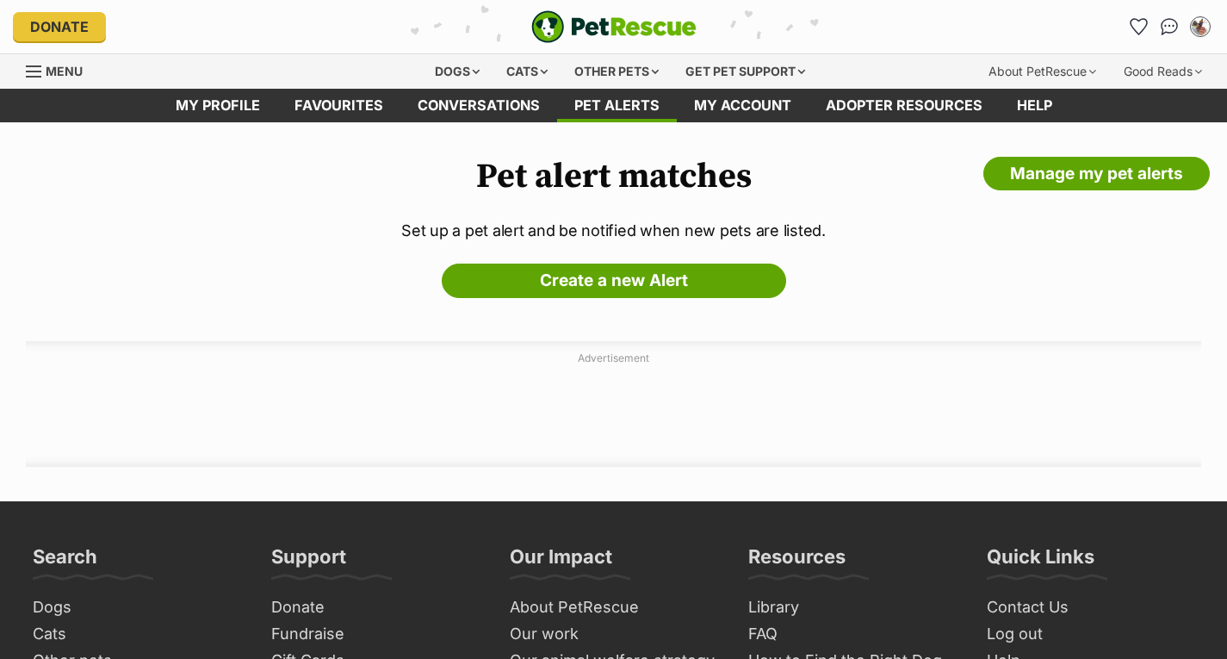
click at [473, 104] on link "Conversations" at bounding box center [478, 106] width 157 height 34
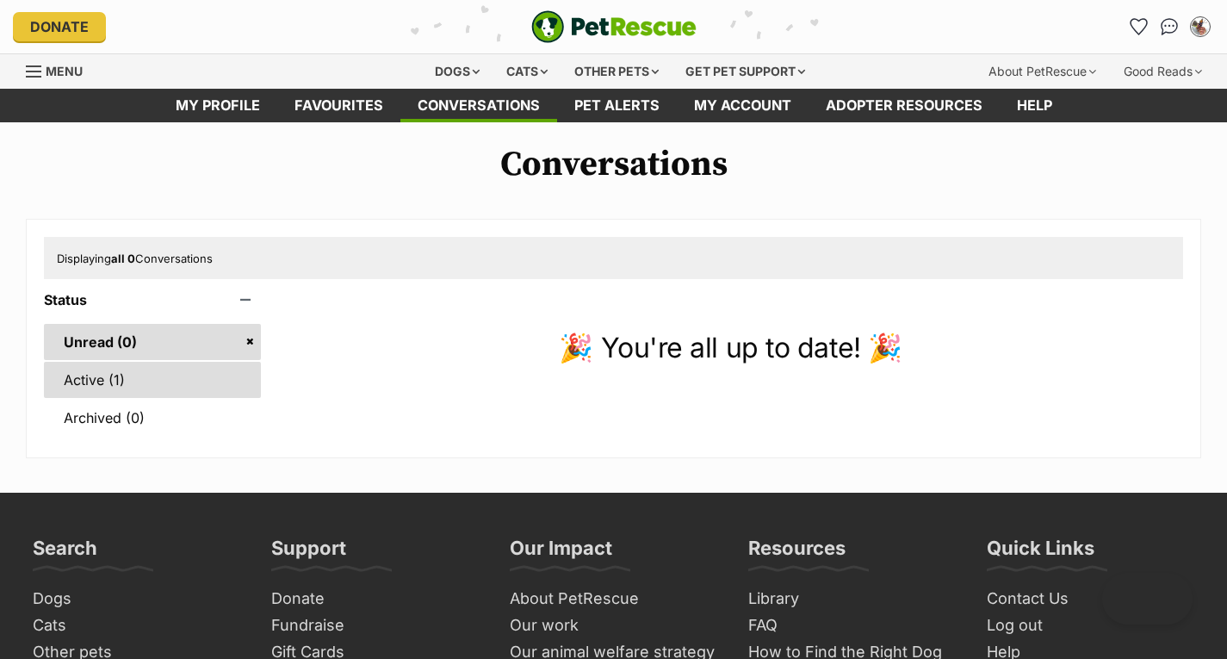
click at [127, 394] on link "Active (1)" at bounding box center [152, 380] width 217 height 36
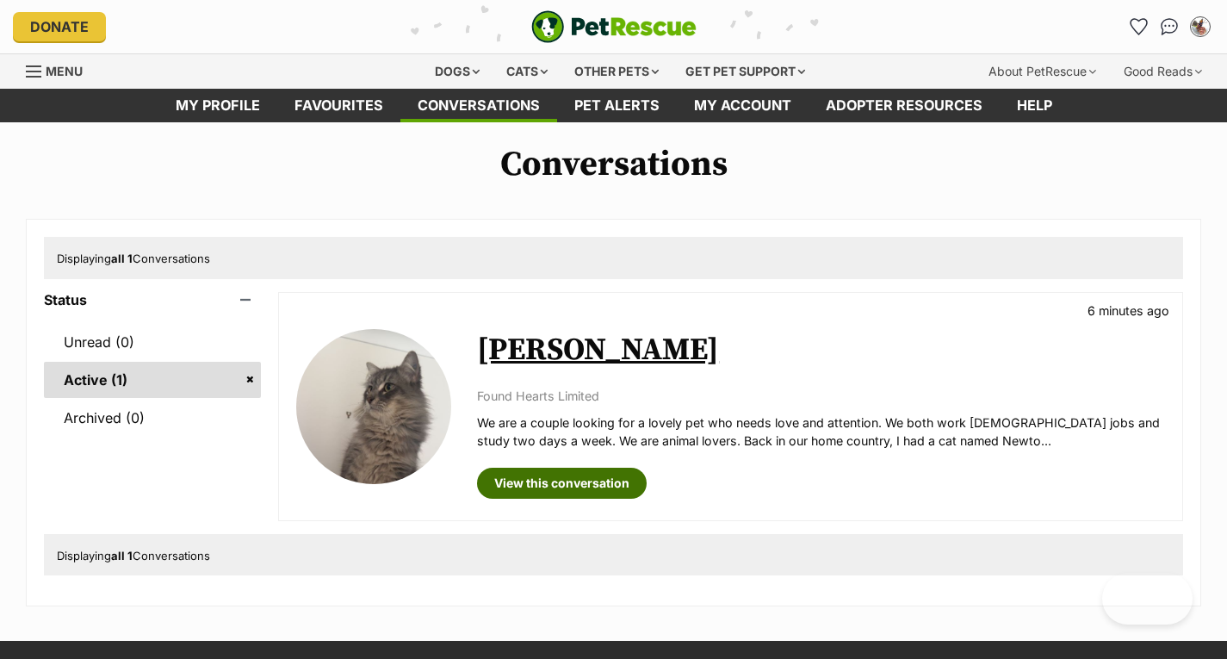
click at [562, 482] on link "View this conversation" at bounding box center [562, 483] width 170 height 31
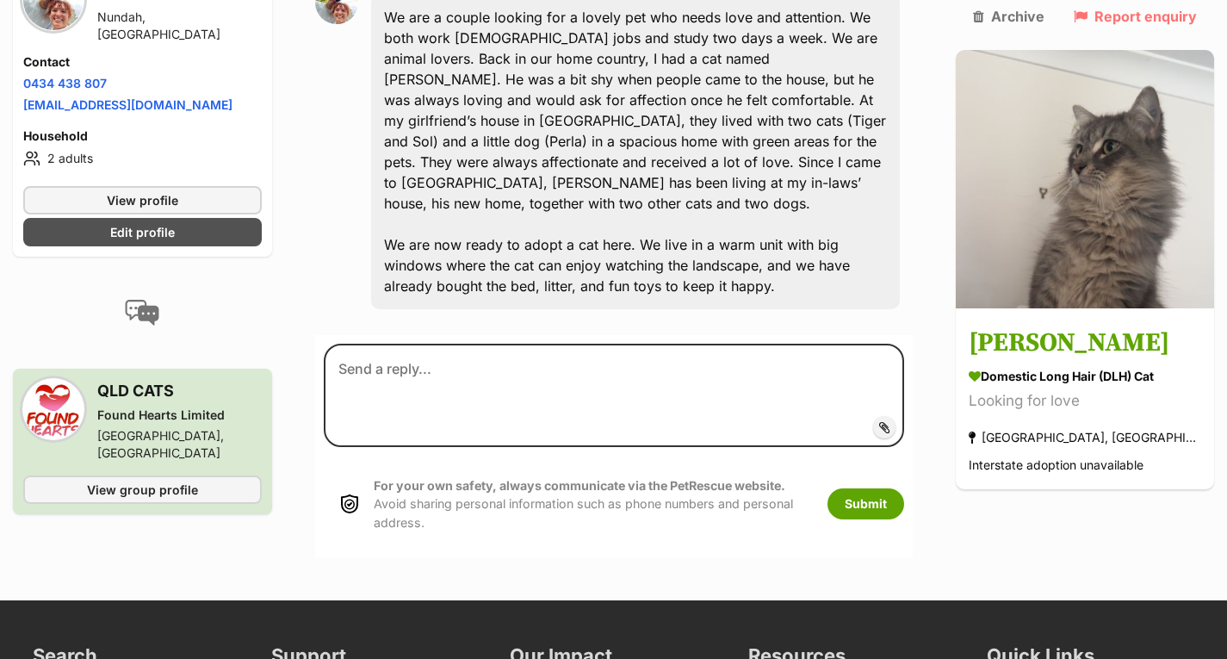
scroll to position [539, 0]
